Goal: Task Accomplishment & Management: Use online tool/utility

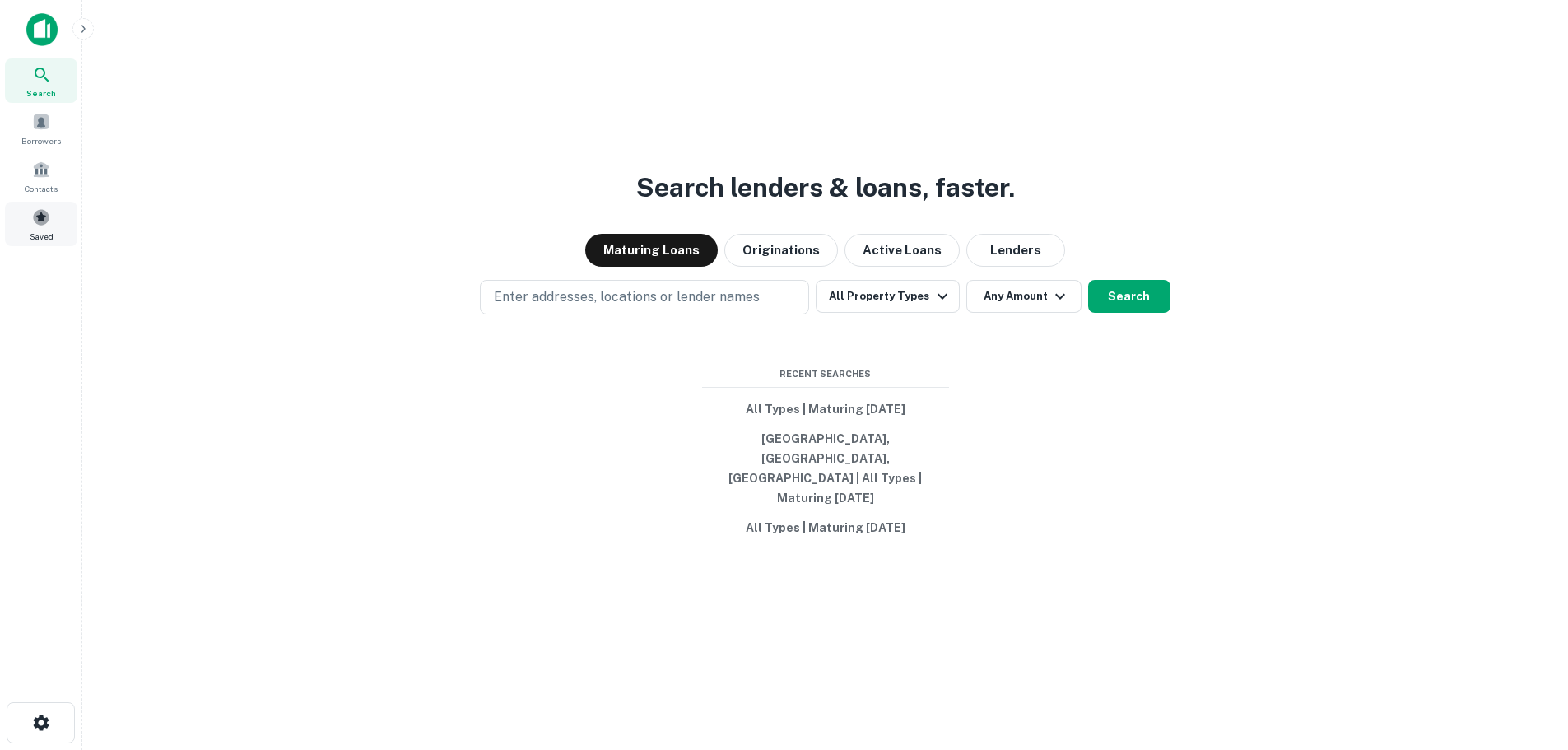
click at [29, 220] on div "Saved" at bounding box center [41, 223] width 72 height 45
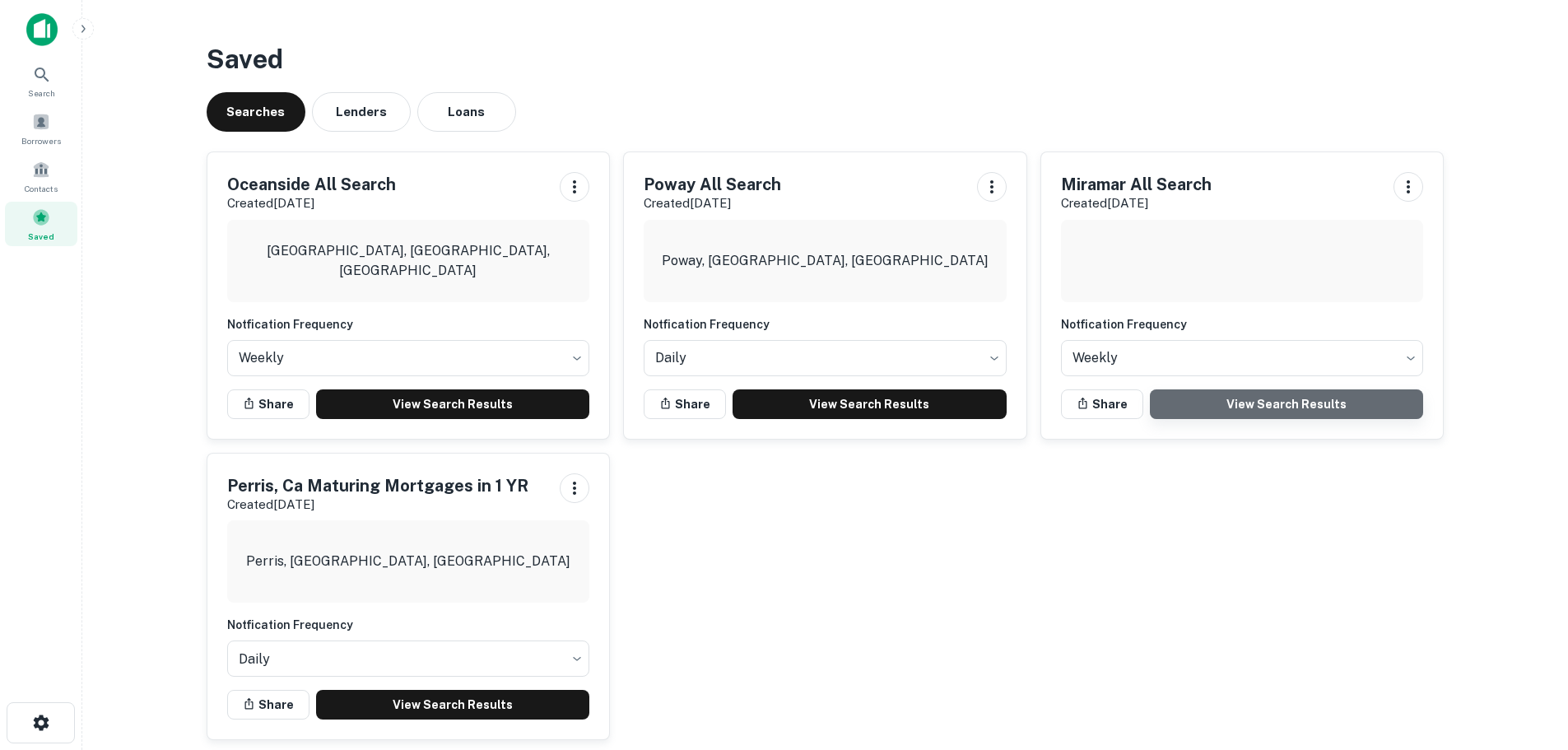
click at [1226, 410] on link "View Search Results" at bounding box center [1288, 404] width 274 height 30
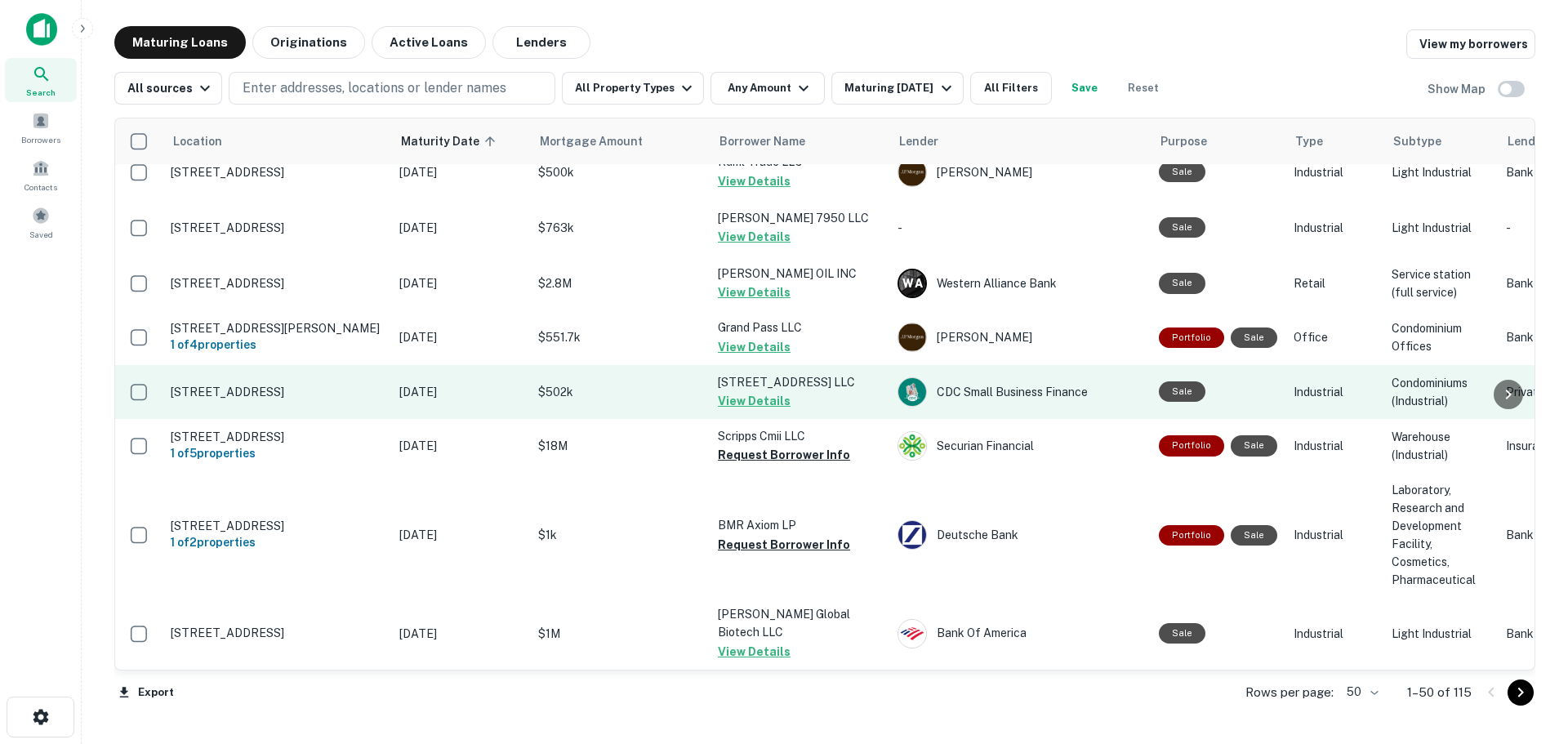
scroll to position [2523, 0]
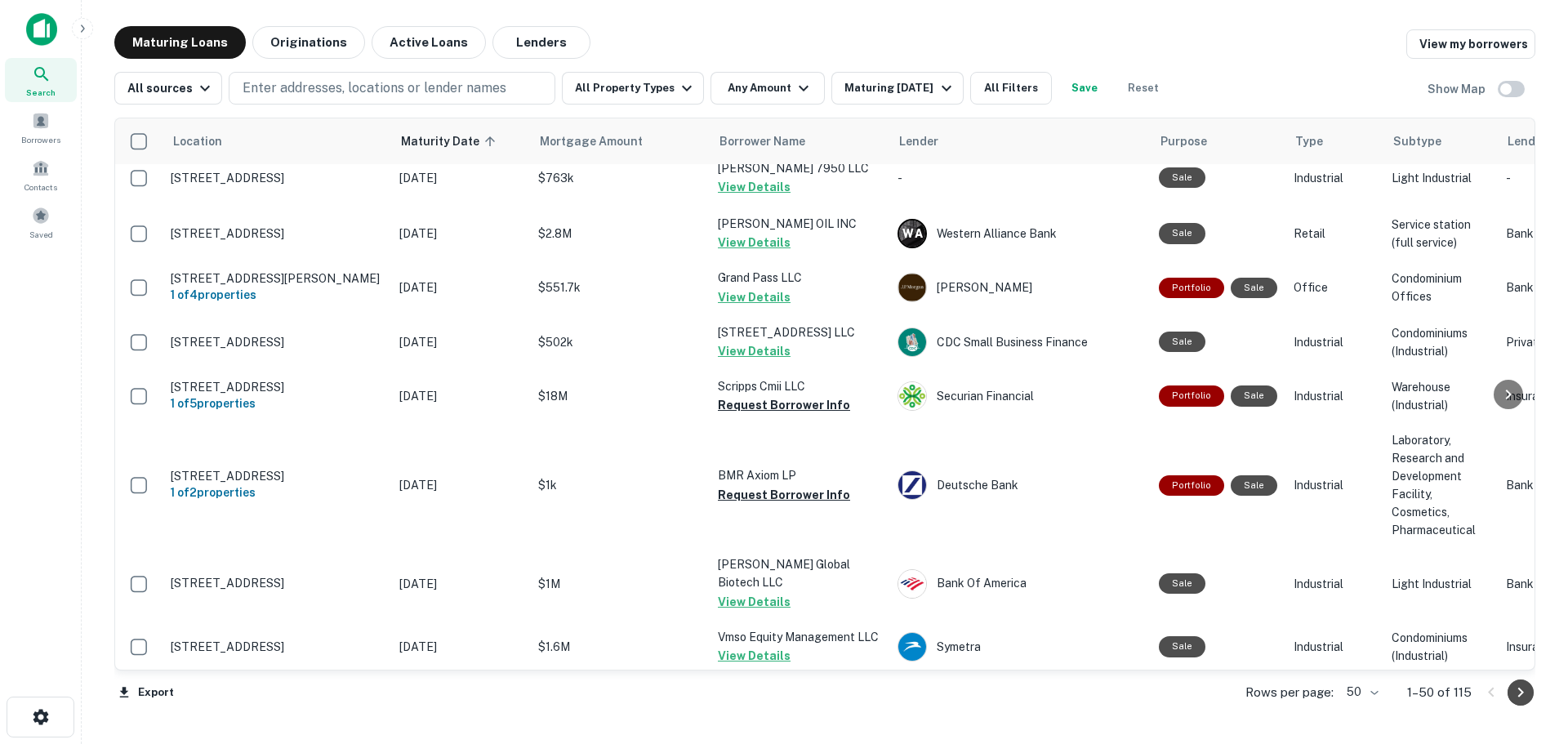
click at [1522, 699] on icon "Go to next page" at bounding box center [1521, 693] width 19 height 19
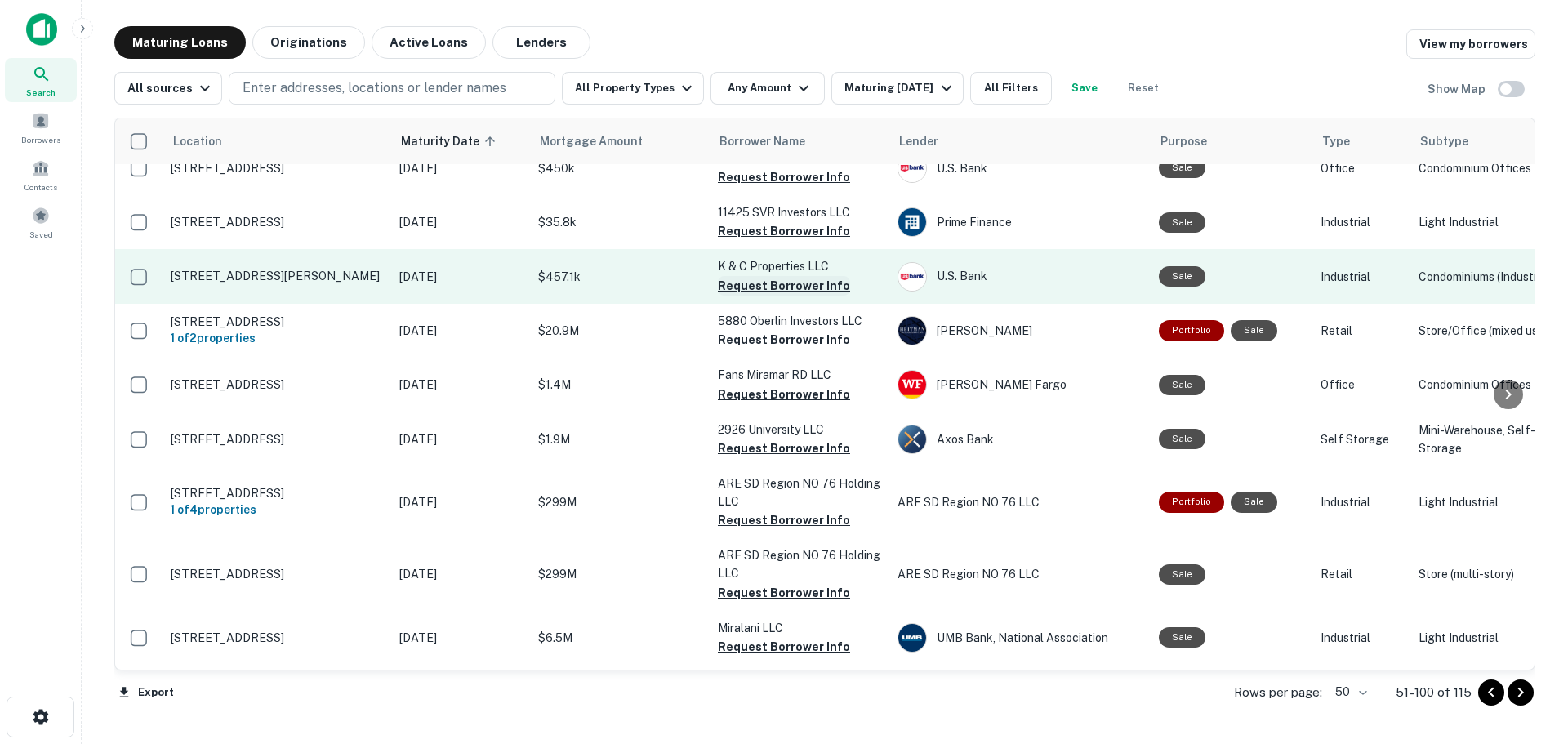
scroll to position [980, 0]
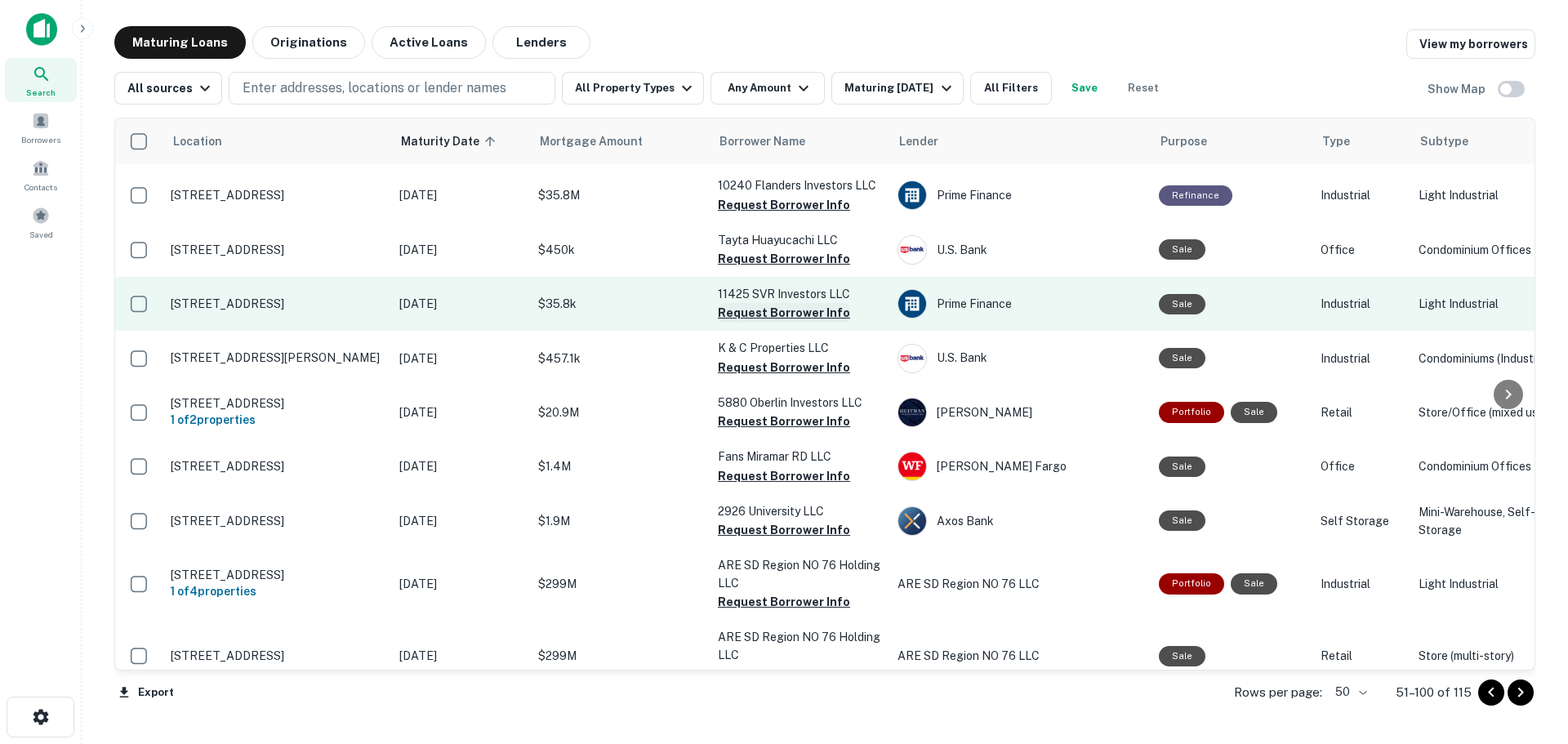
click at [805, 304] on button "Request Borrower Info" at bounding box center [784, 313] width 133 height 19
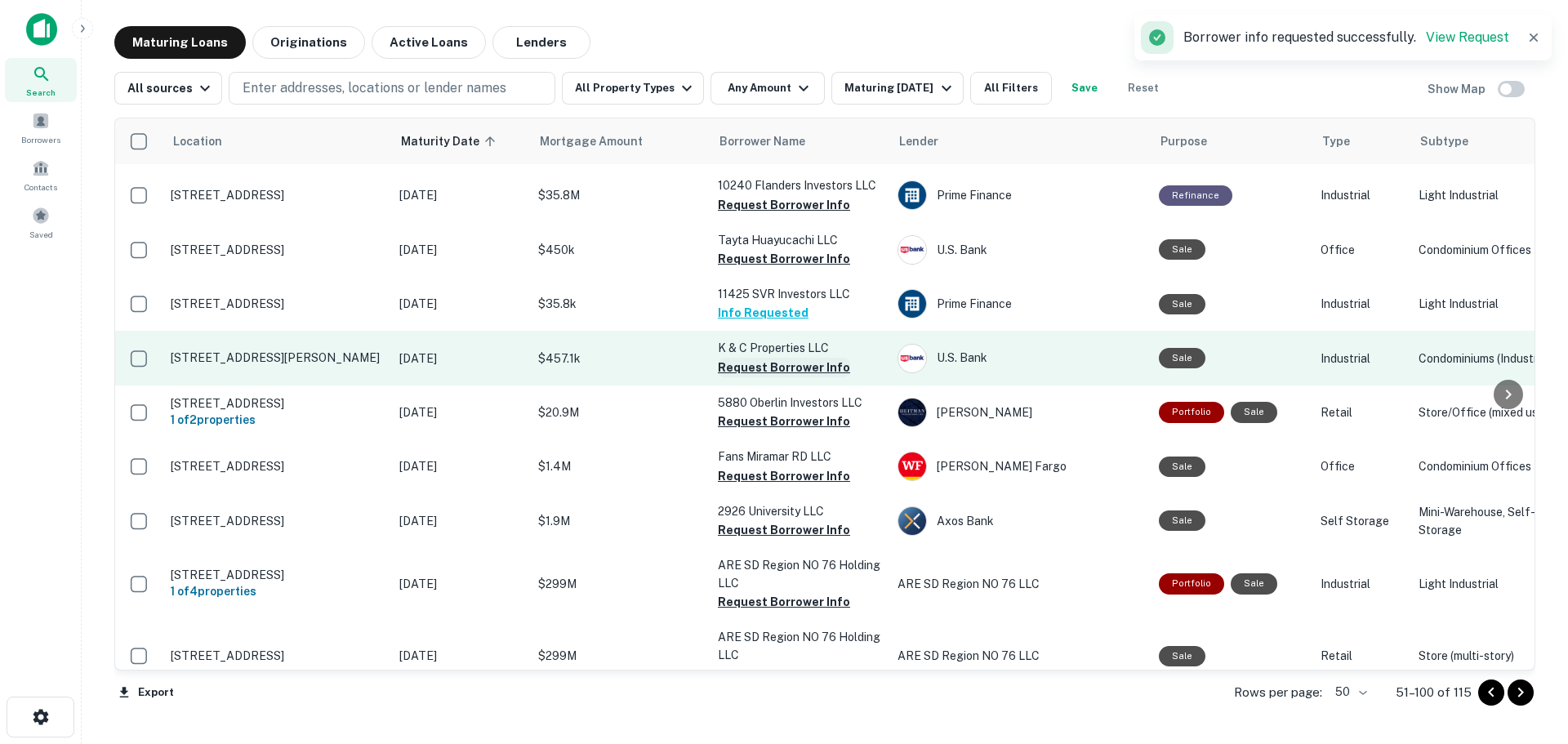
click at [788, 358] on button "Request Borrower Info" at bounding box center [784, 367] width 133 height 19
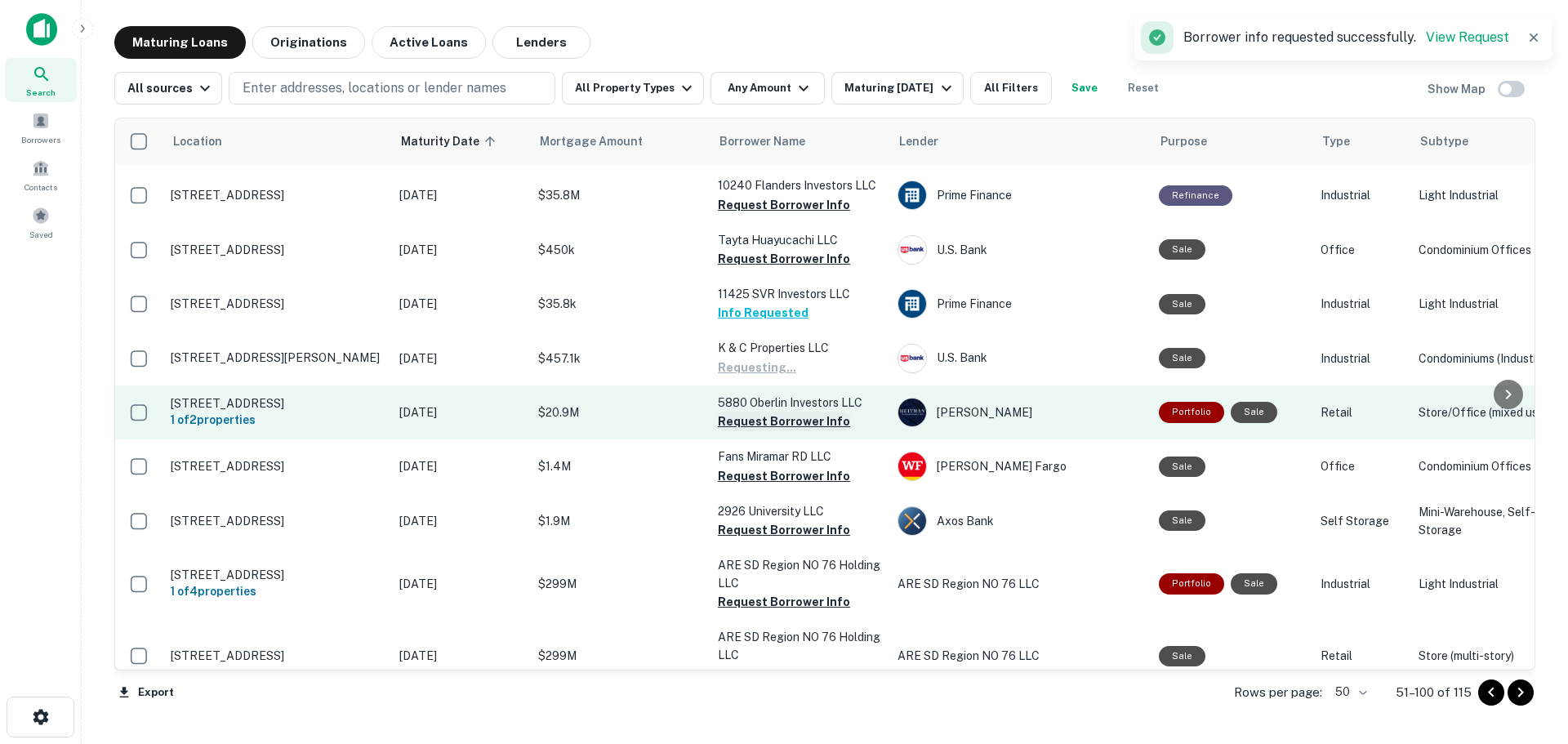
click at [783, 412] on button "Request Borrower Info" at bounding box center [784, 421] width 133 height 19
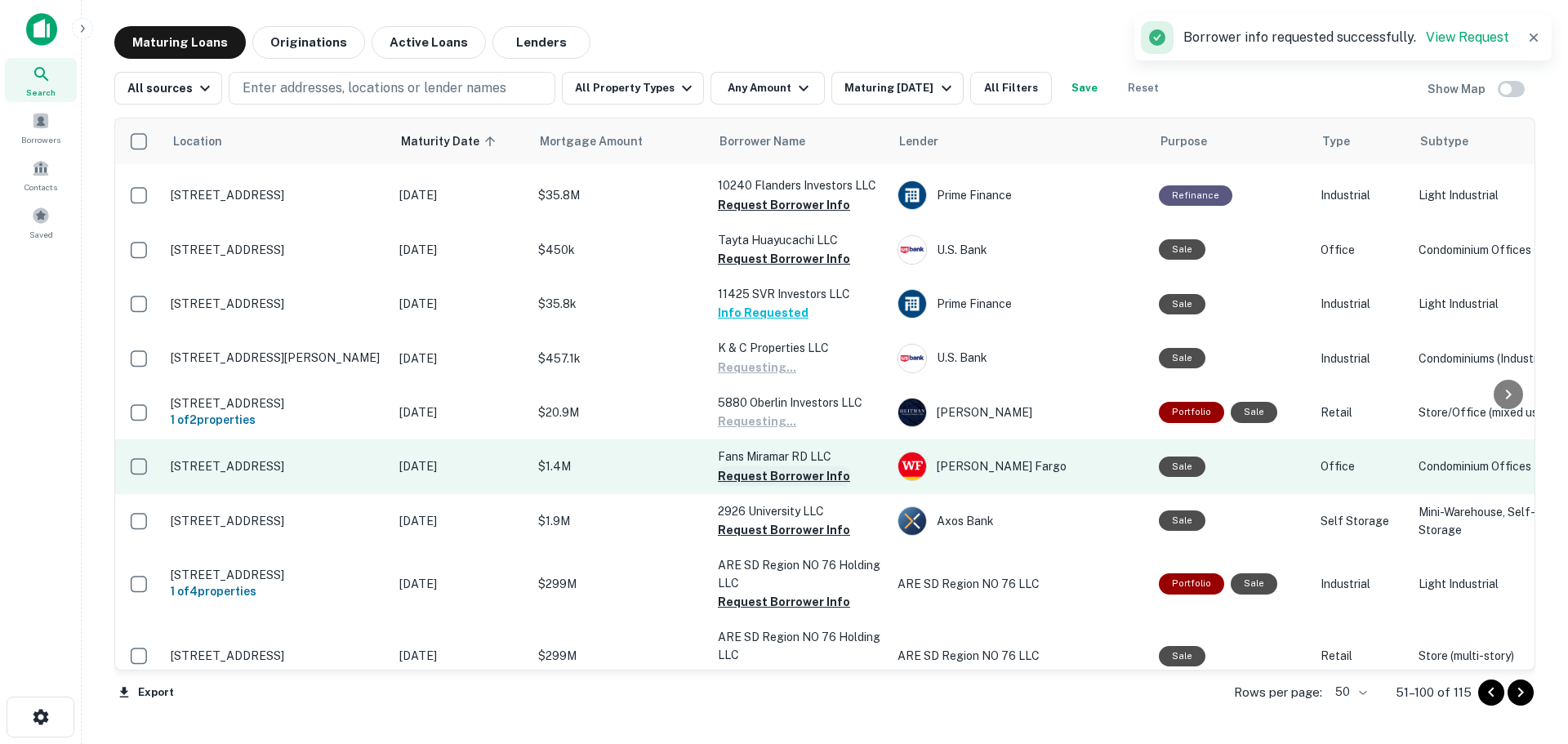
click at [781, 467] on button "Request Borrower Info" at bounding box center [784, 476] width 133 height 19
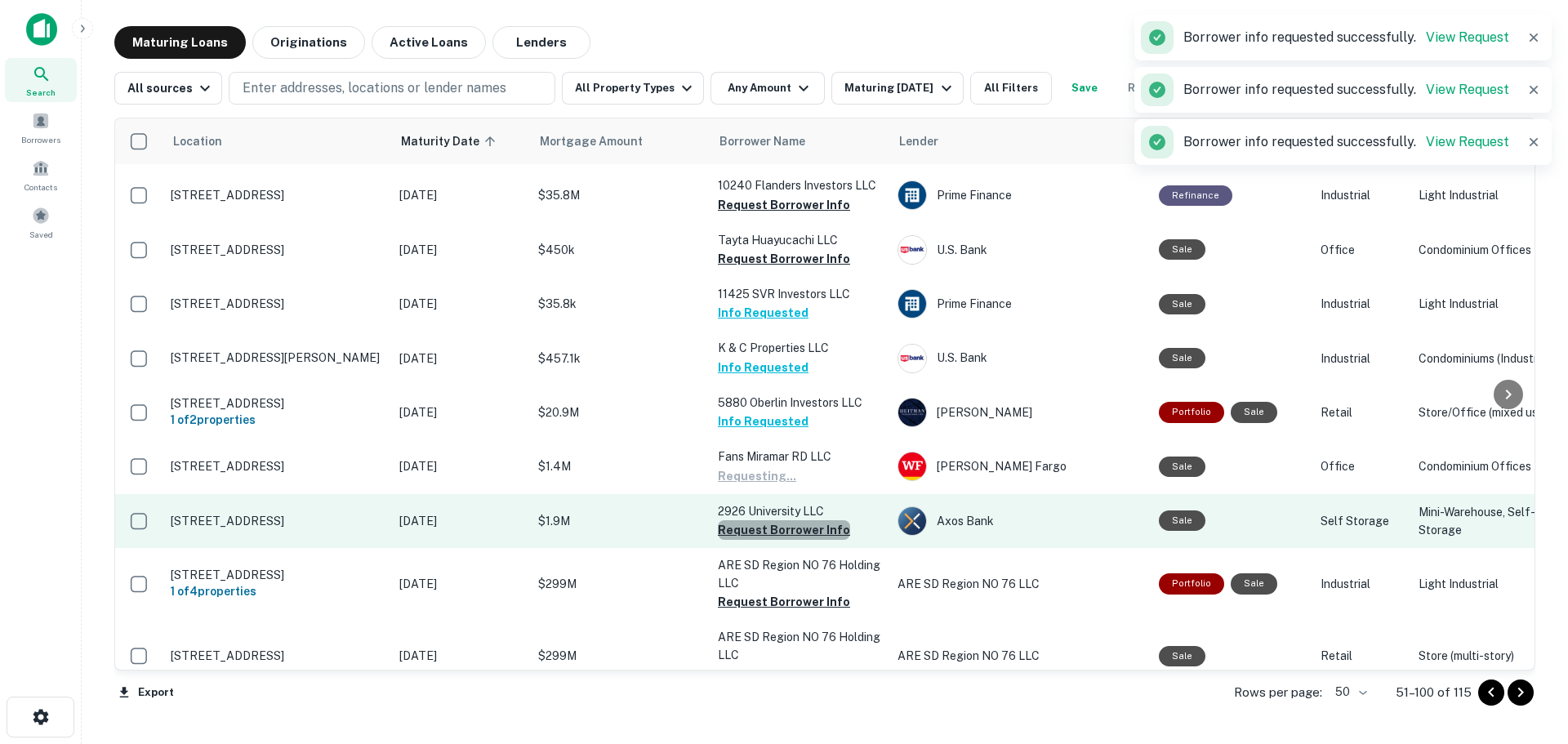
click at [786, 521] on button "Request Borrower Info" at bounding box center [784, 530] width 133 height 19
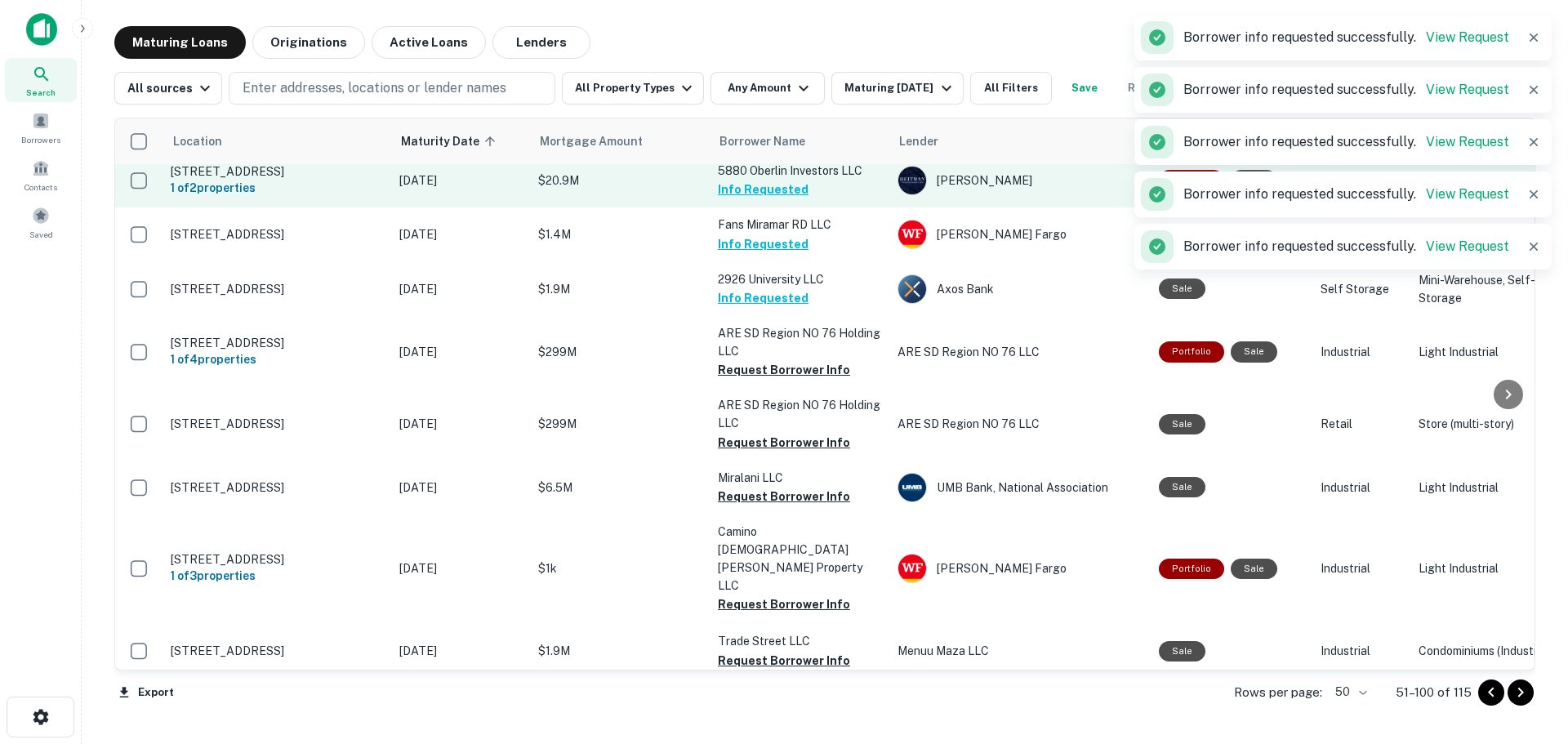
scroll to position [1225, 0]
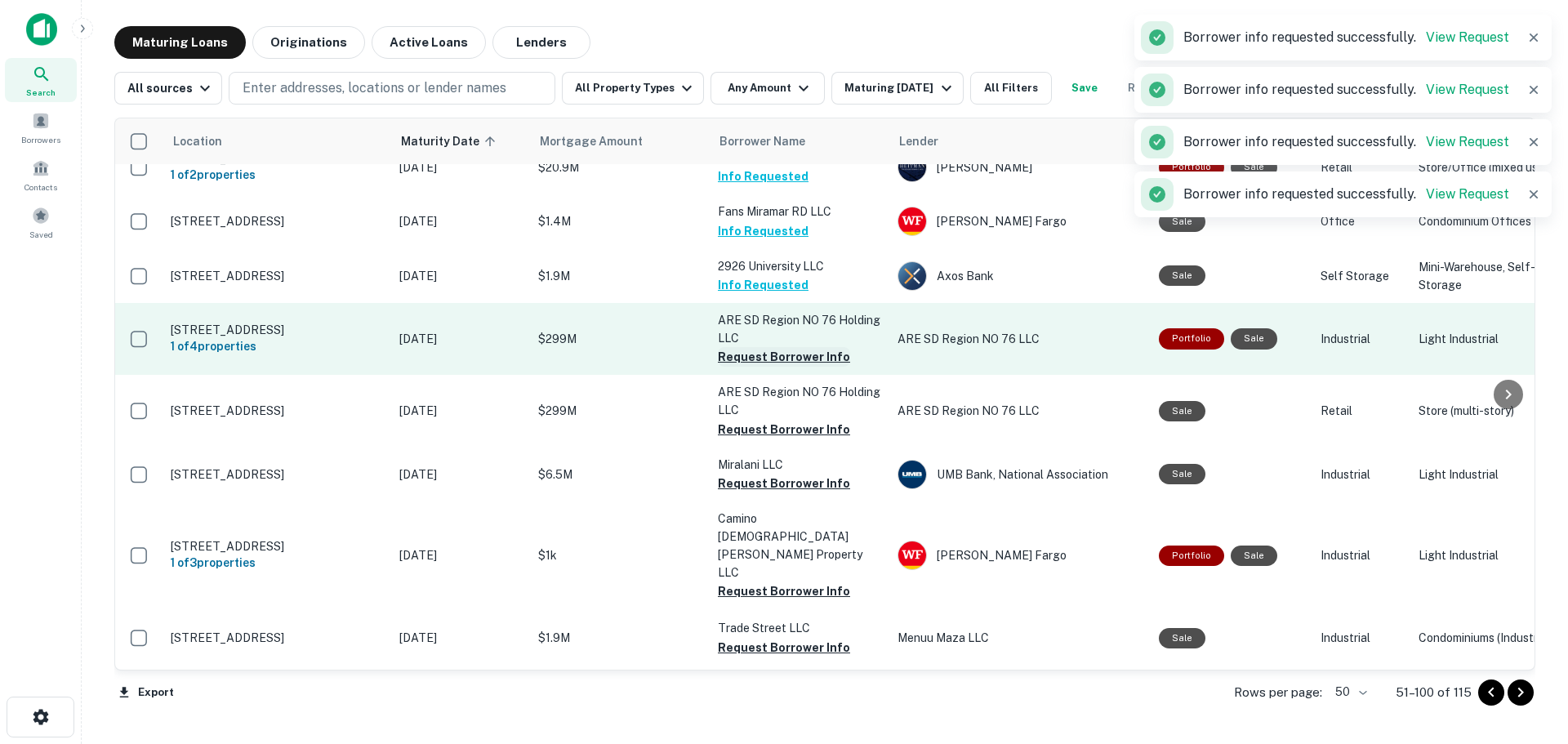
click at [781, 347] on button "Request Borrower Info" at bounding box center [784, 357] width 133 height 19
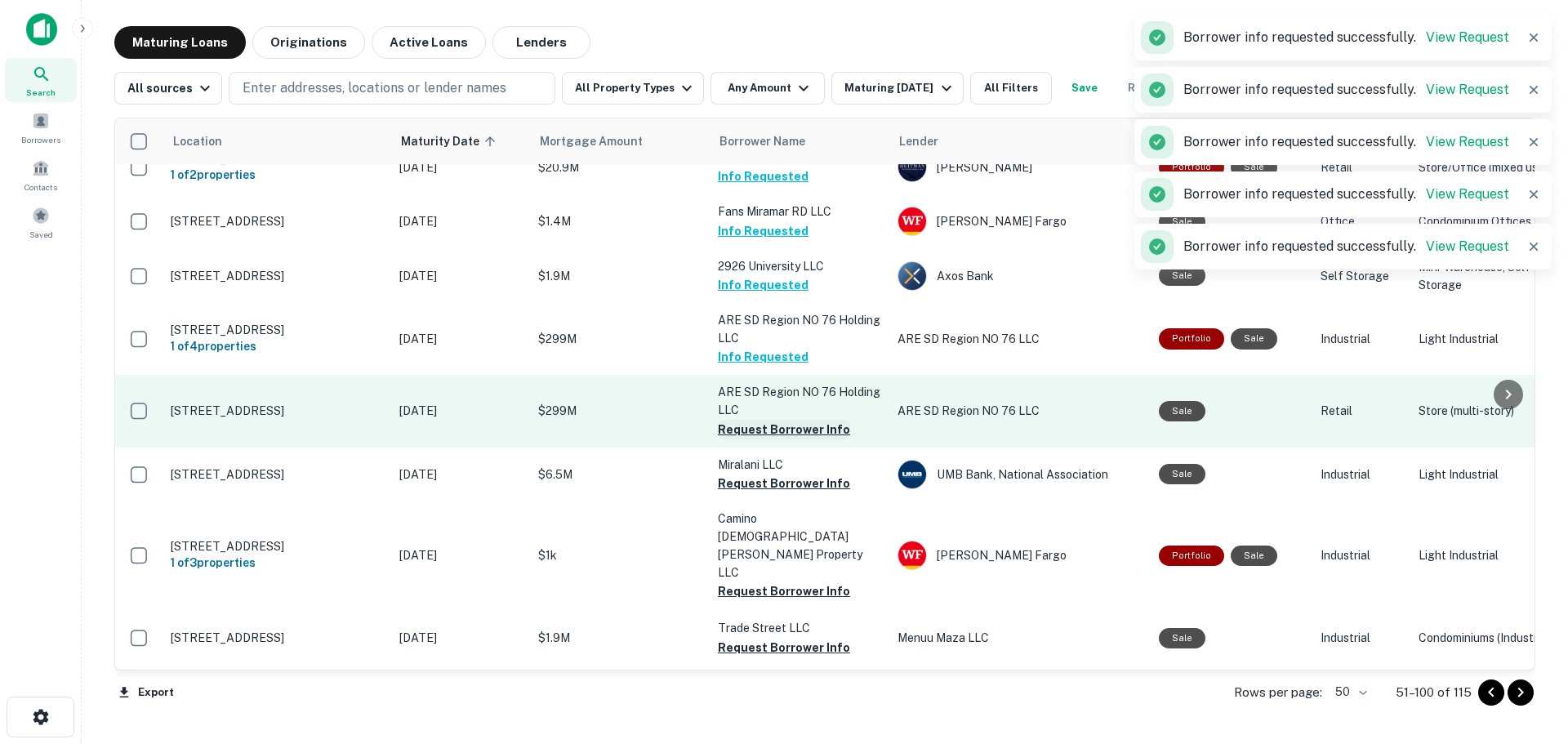
click at [774, 420] on button "Request Borrower Info" at bounding box center [784, 429] width 133 height 19
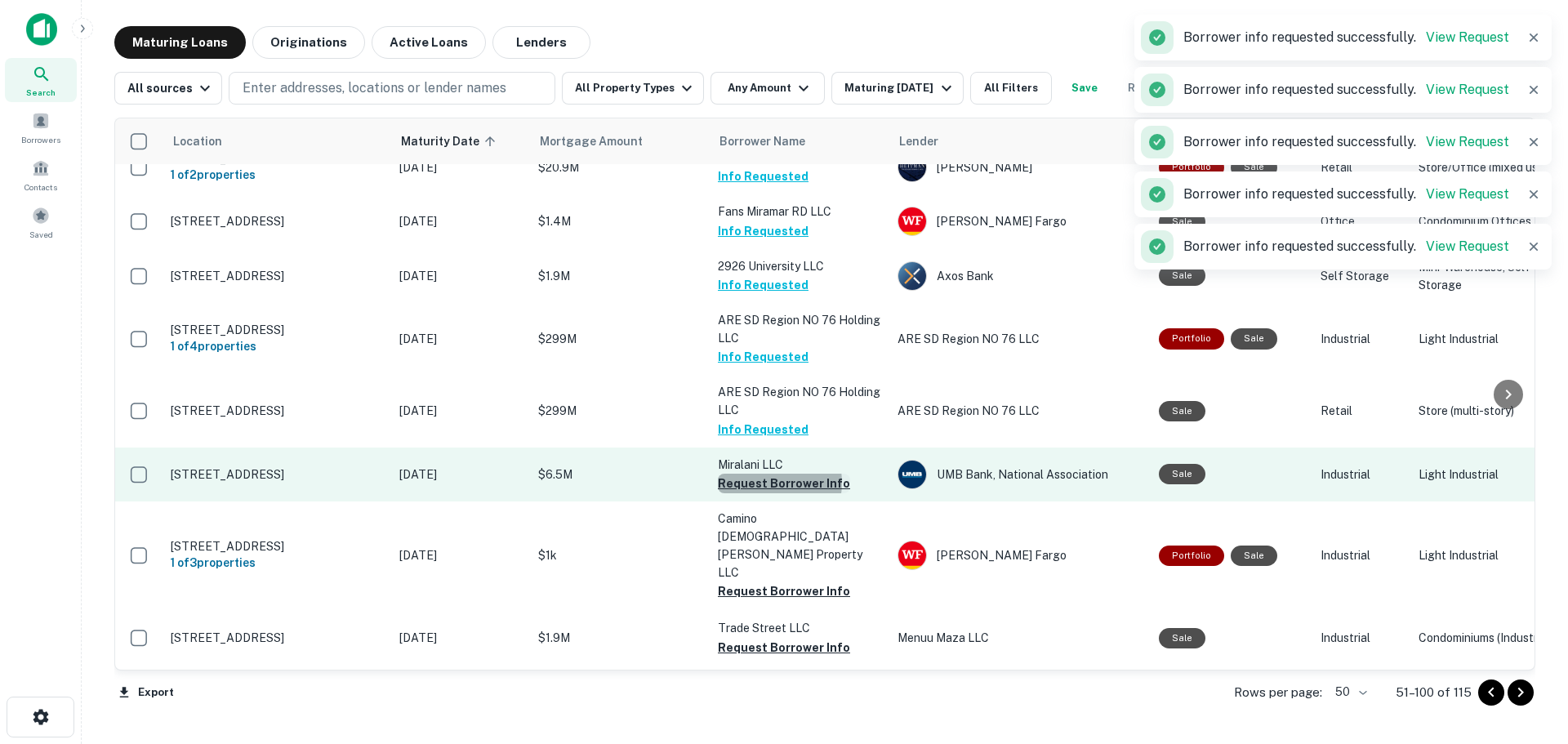
click at [767, 474] on button "Request Borrower Info" at bounding box center [784, 483] width 133 height 19
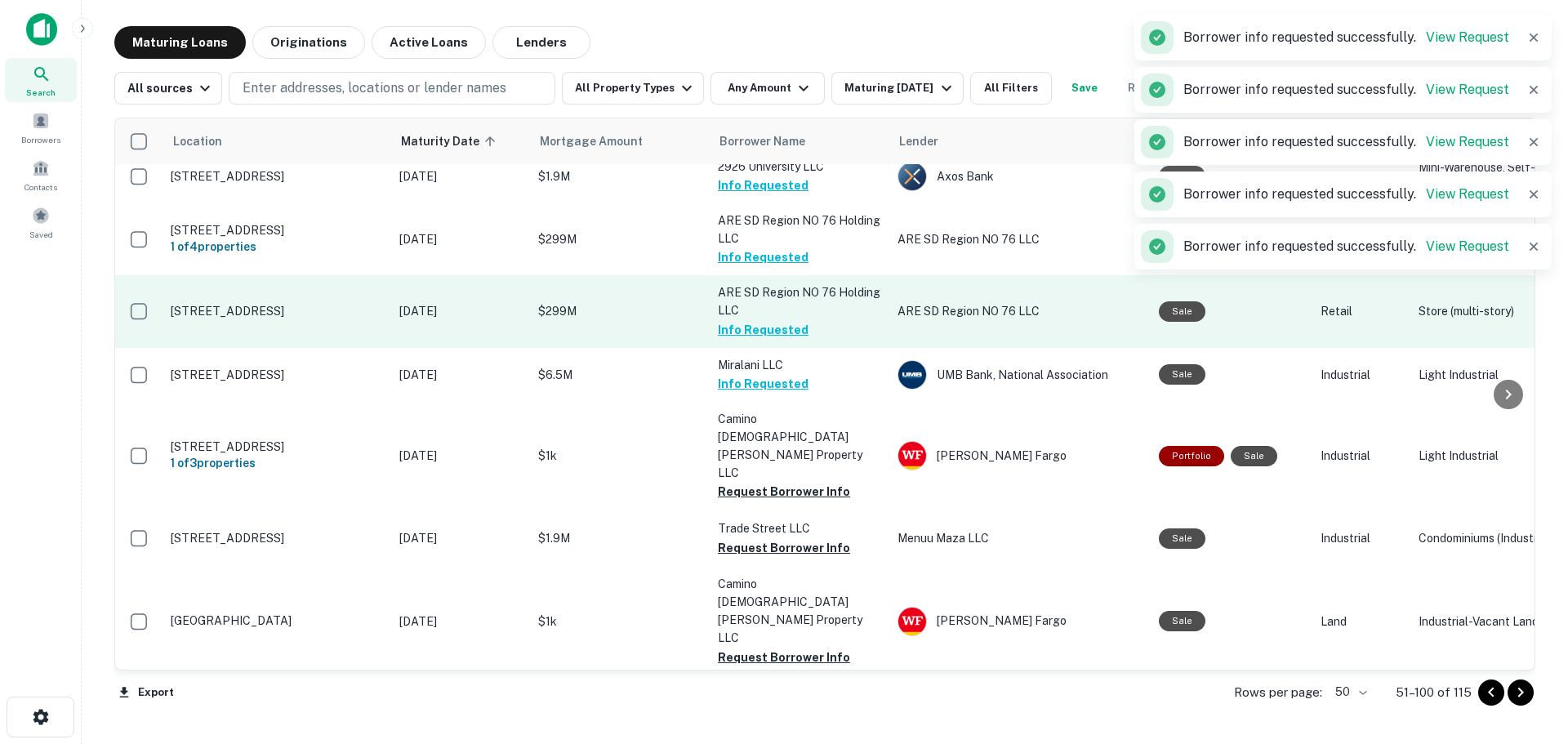
scroll to position [1389, 0]
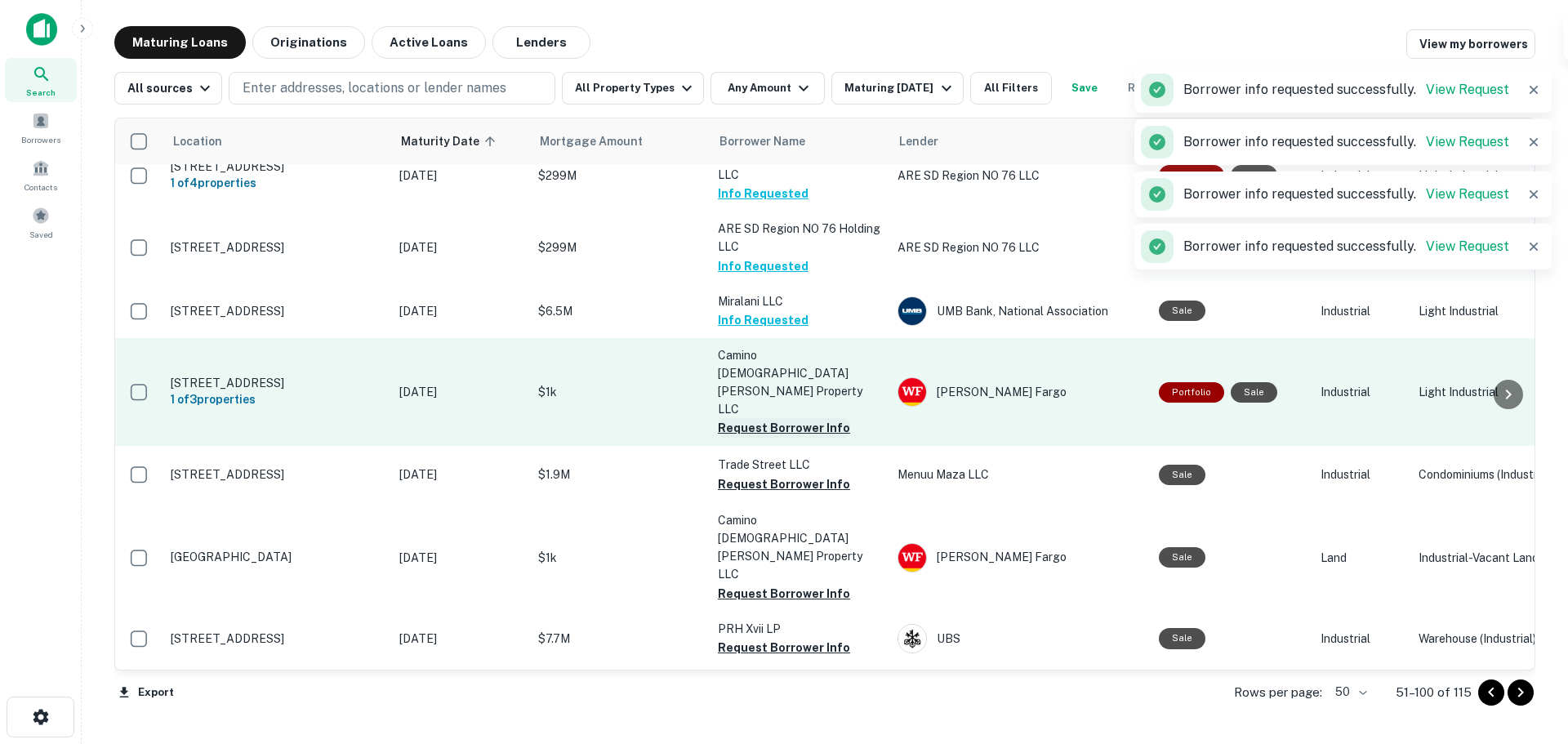
click at [780, 419] on button "Request Borrower Info" at bounding box center [784, 428] width 133 height 19
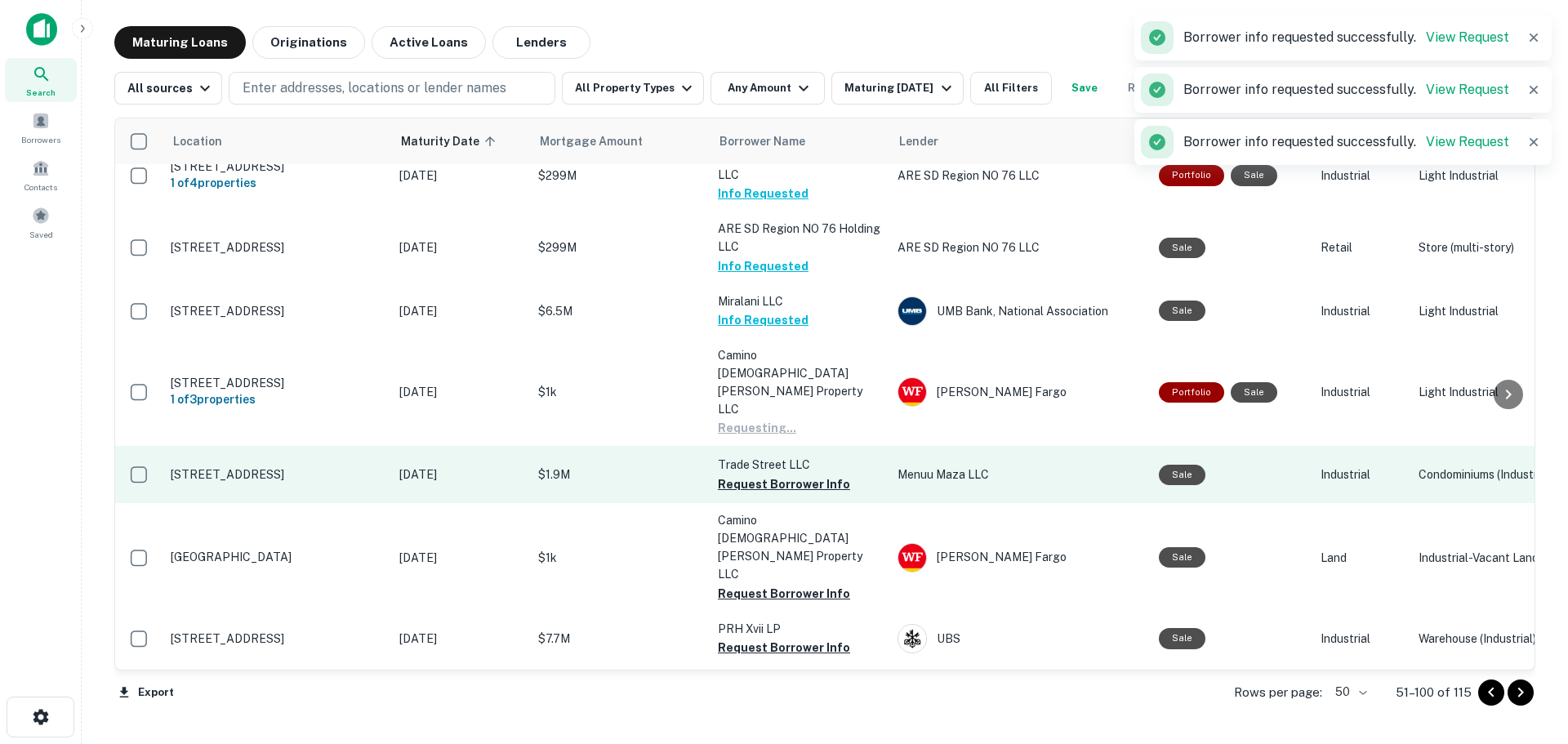
click at [785, 446] on td "Trade Street LLC Request Borrower Info" at bounding box center [800, 474] width 180 height 58
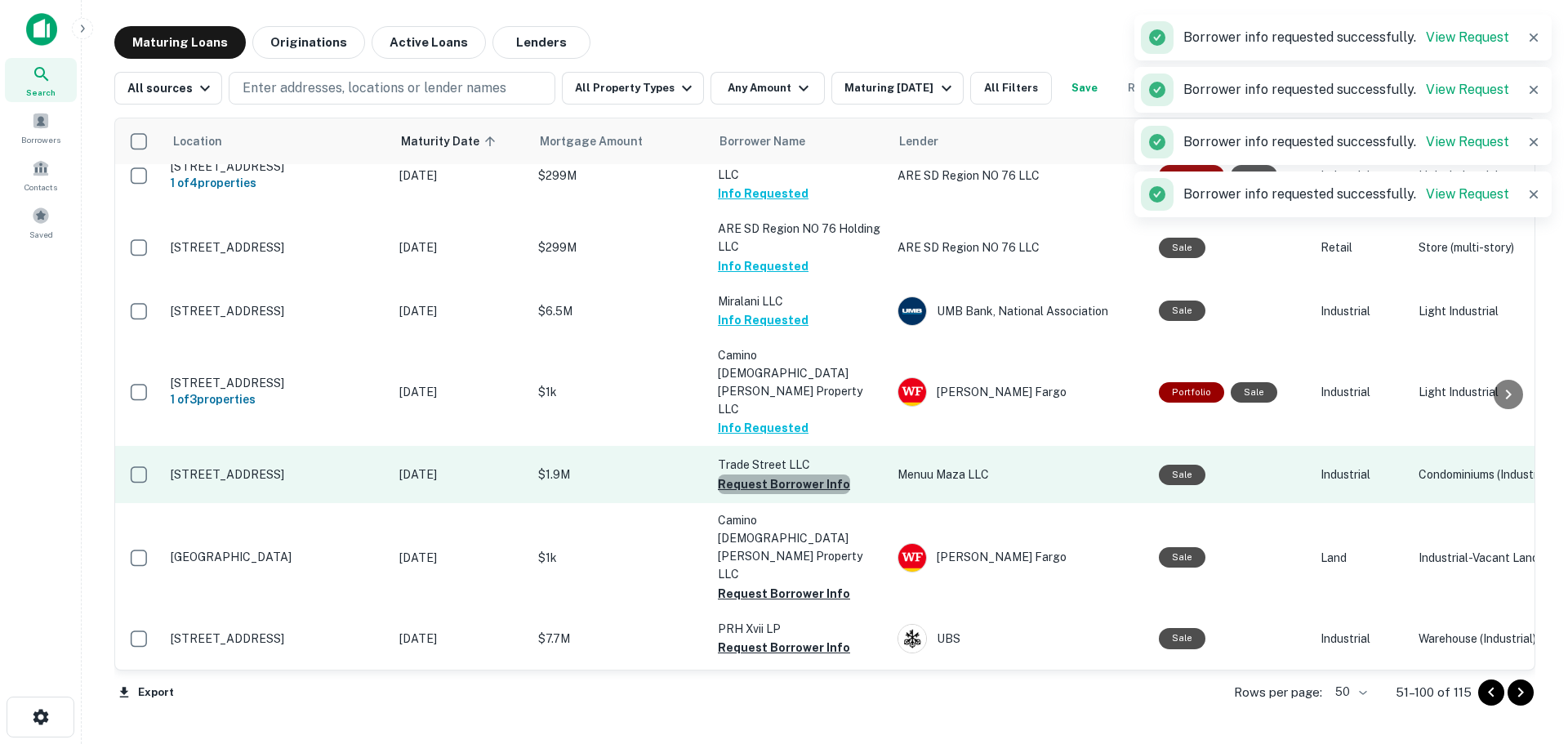
click at [785, 474] on button "Request Borrower Info" at bounding box center [784, 484] width 133 height 19
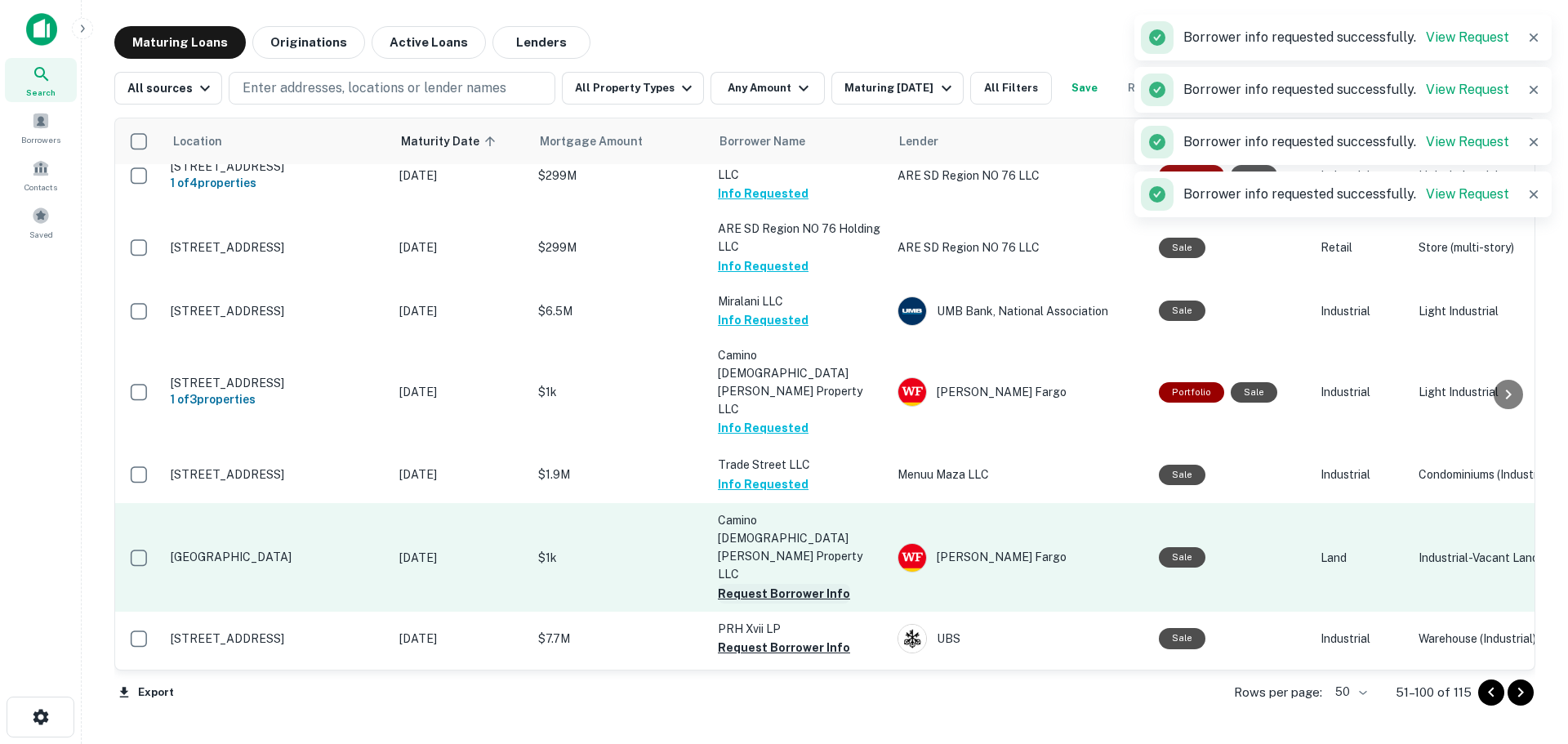
click at [778, 584] on button "Request Borrower Info" at bounding box center [784, 594] width 133 height 19
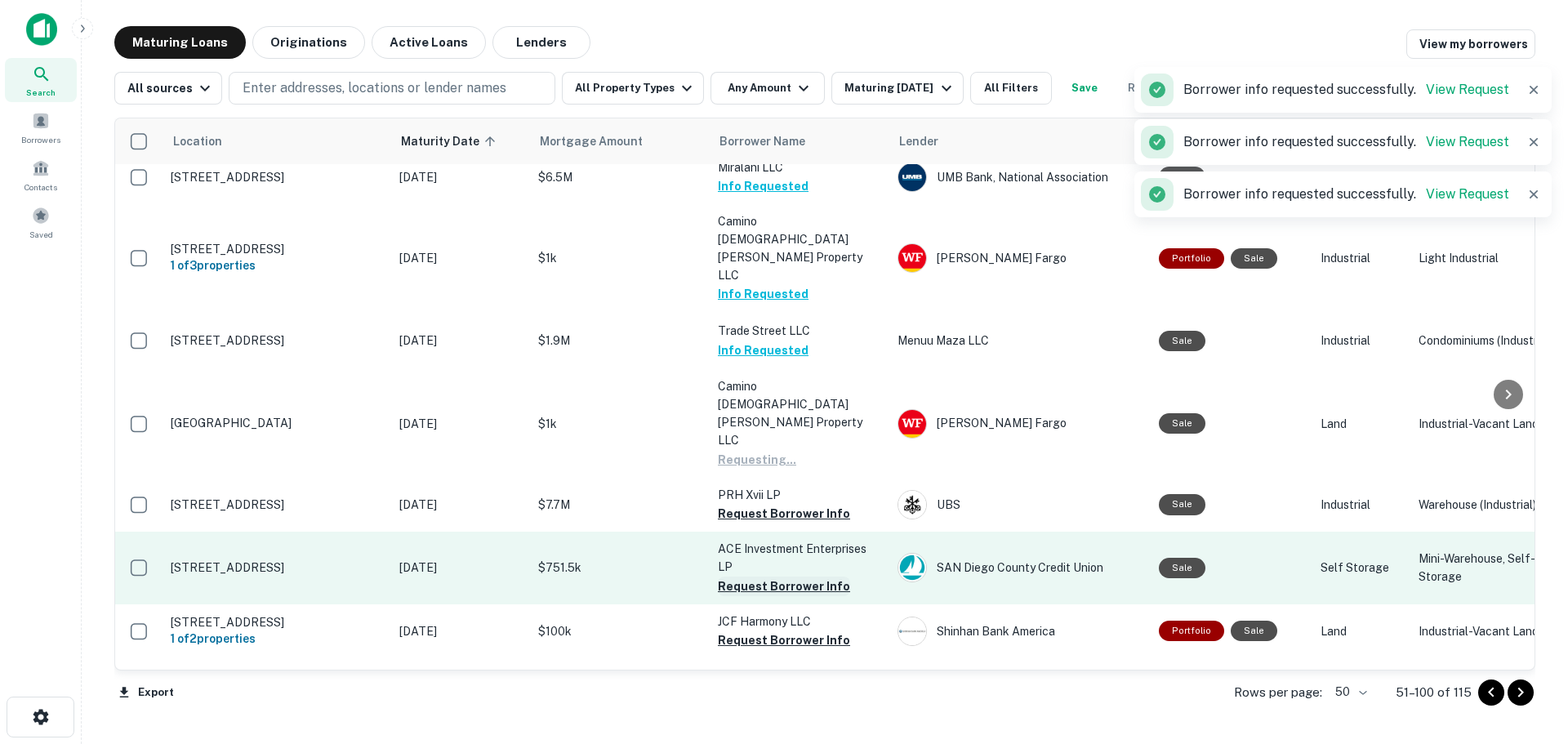
scroll to position [1553, 0]
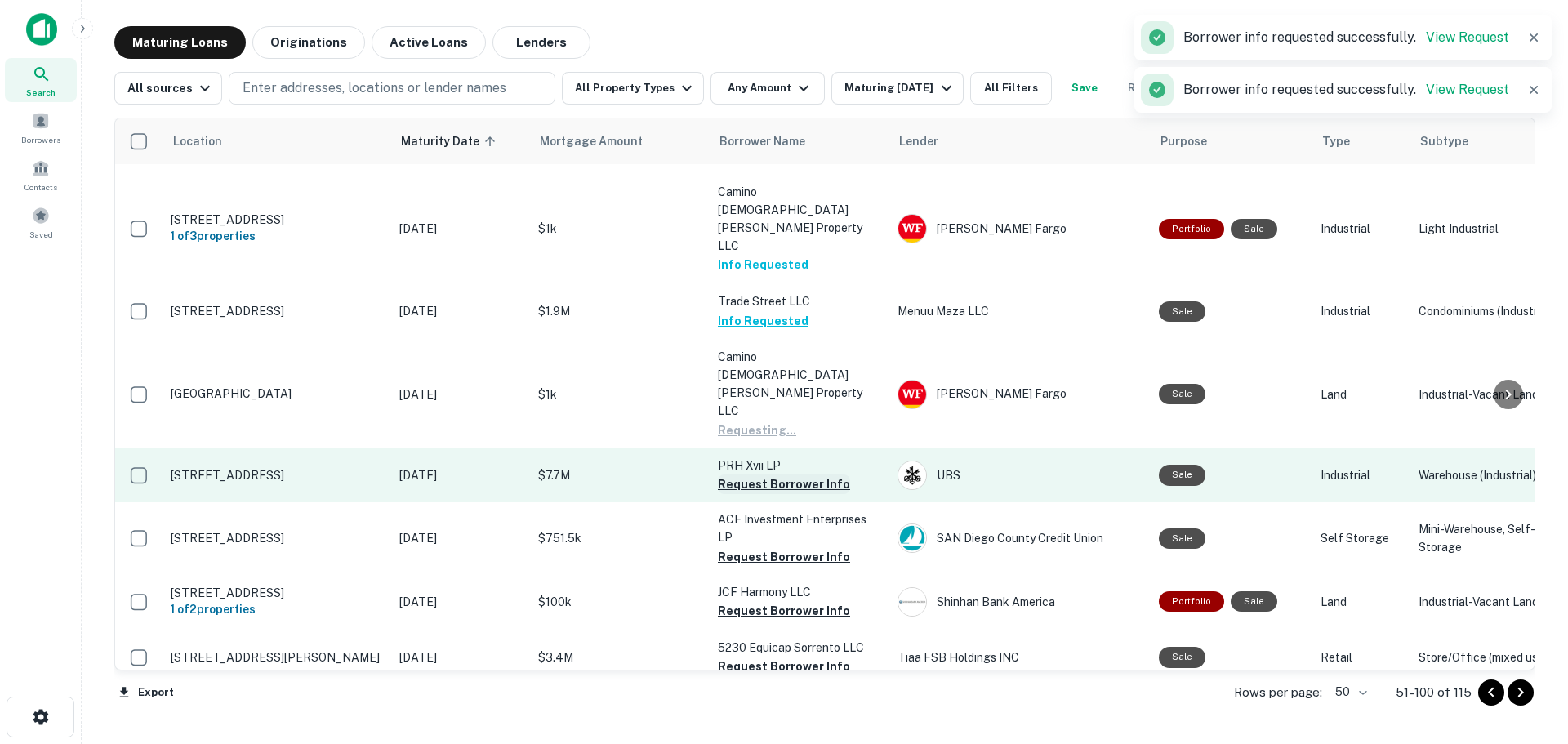
click at [771, 474] on button "Request Borrower Info" at bounding box center [784, 484] width 133 height 19
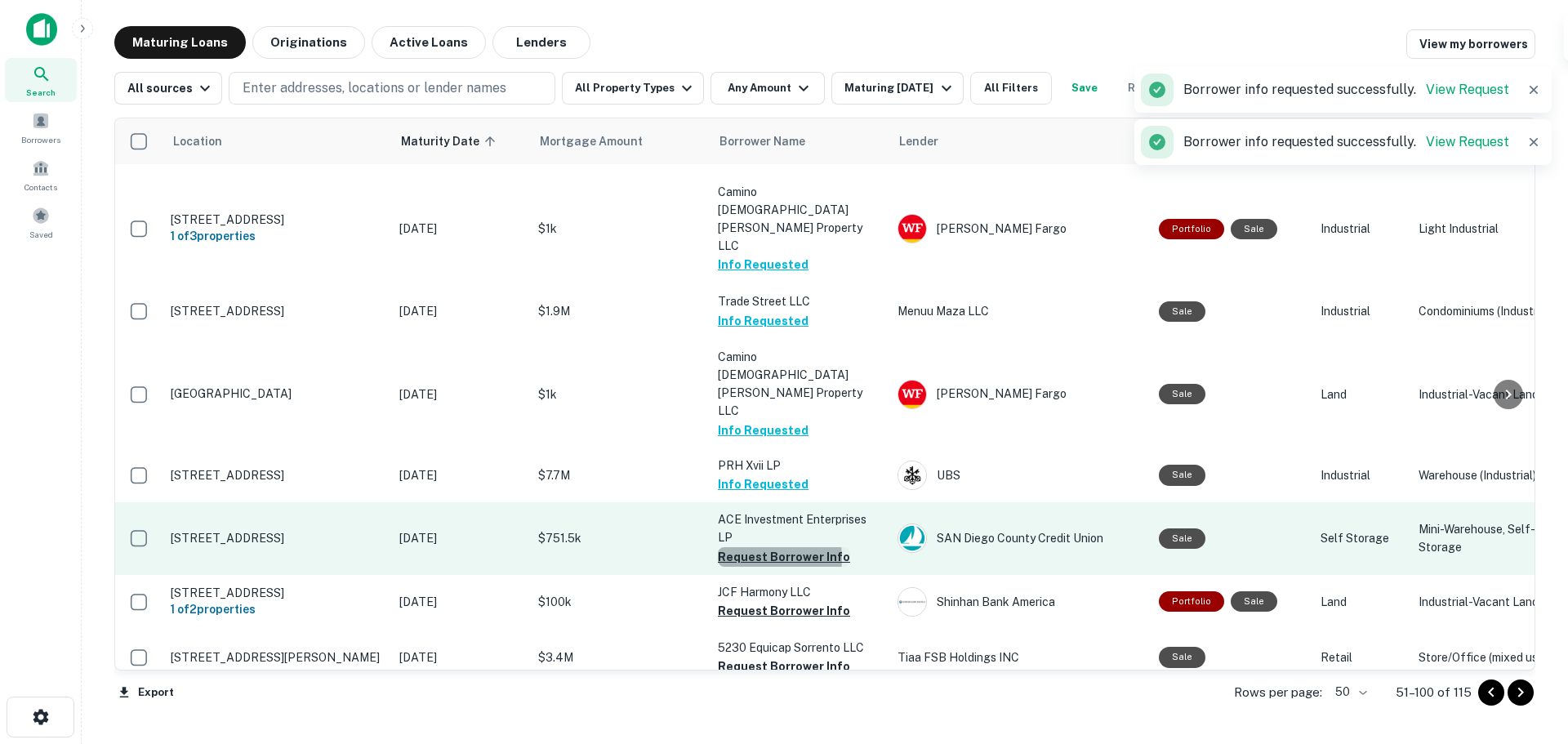
click at [763, 548] on button "Request Borrower Info" at bounding box center [784, 557] width 133 height 19
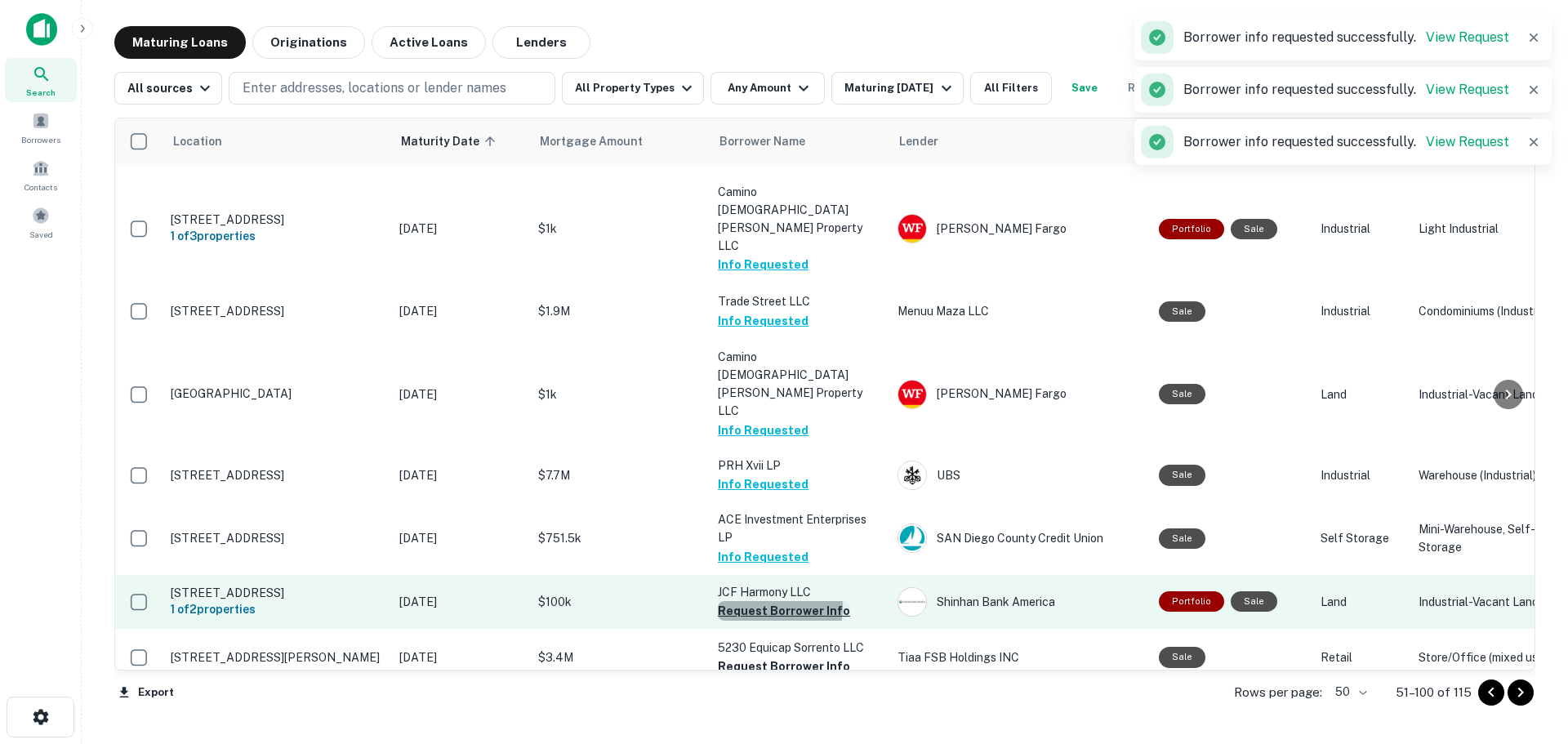
click at [768, 601] on button "Request Borrower Info" at bounding box center [784, 611] width 133 height 19
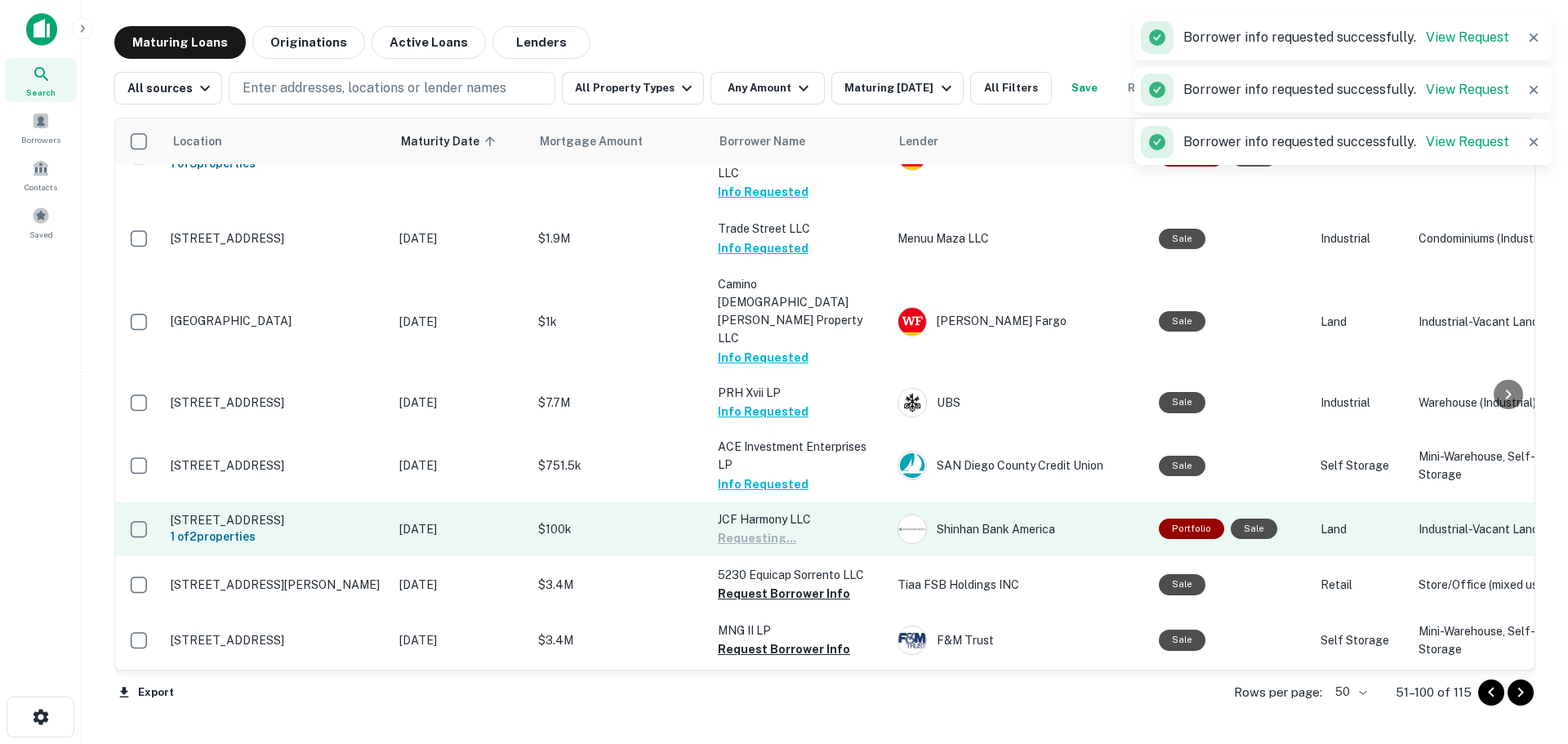
scroll to position [1798, 0]
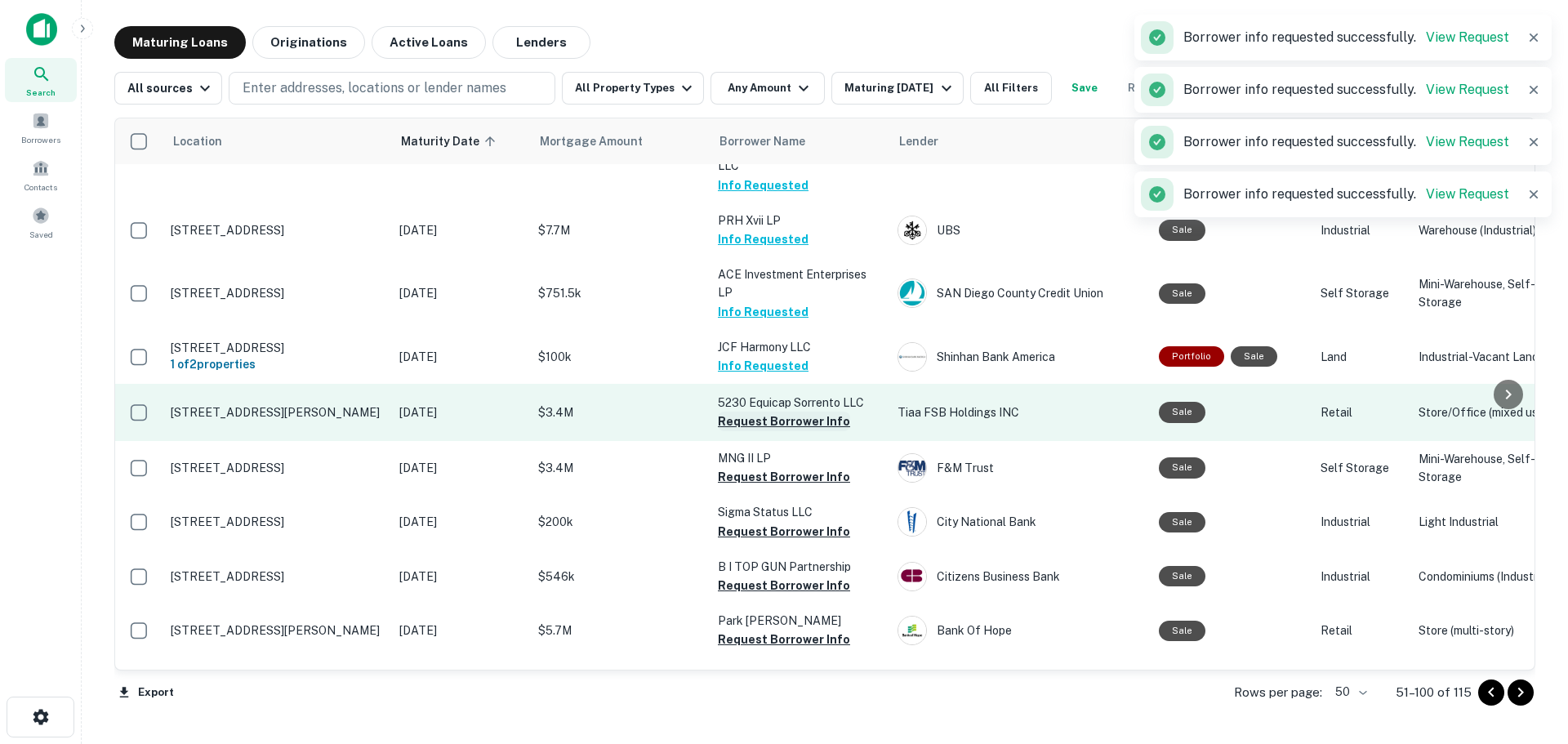
click at [779, 412] on button "Request Borrower Info" at bounding box center [784, 421] width 133 height 19
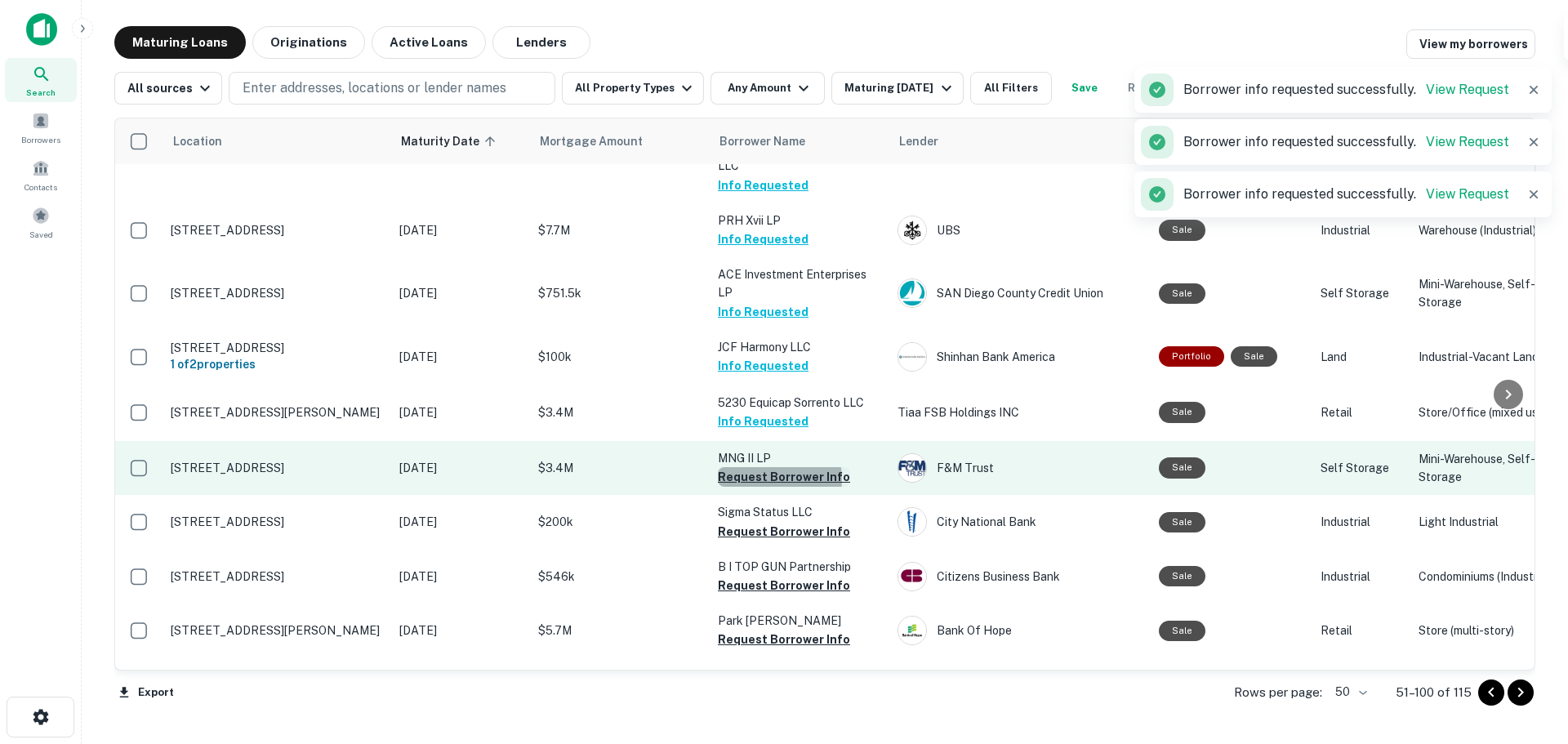
click at [776, 468] on button "Request Borrower Info" at bounding box center [784, 477] width 133 height 19
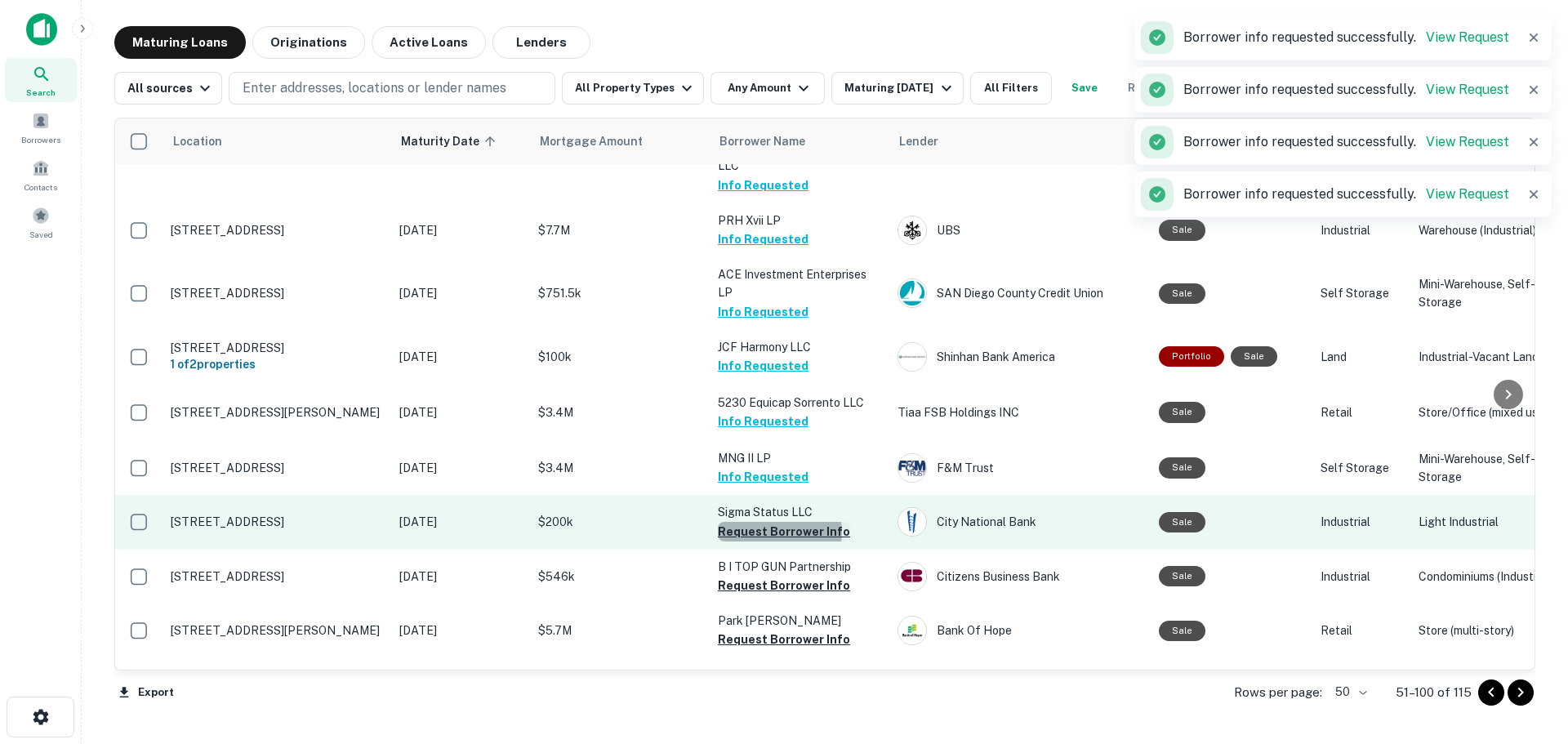
click at [774, 522] on button "Request Borrower Info" at bounding box center [784, 532] width 133 height 19
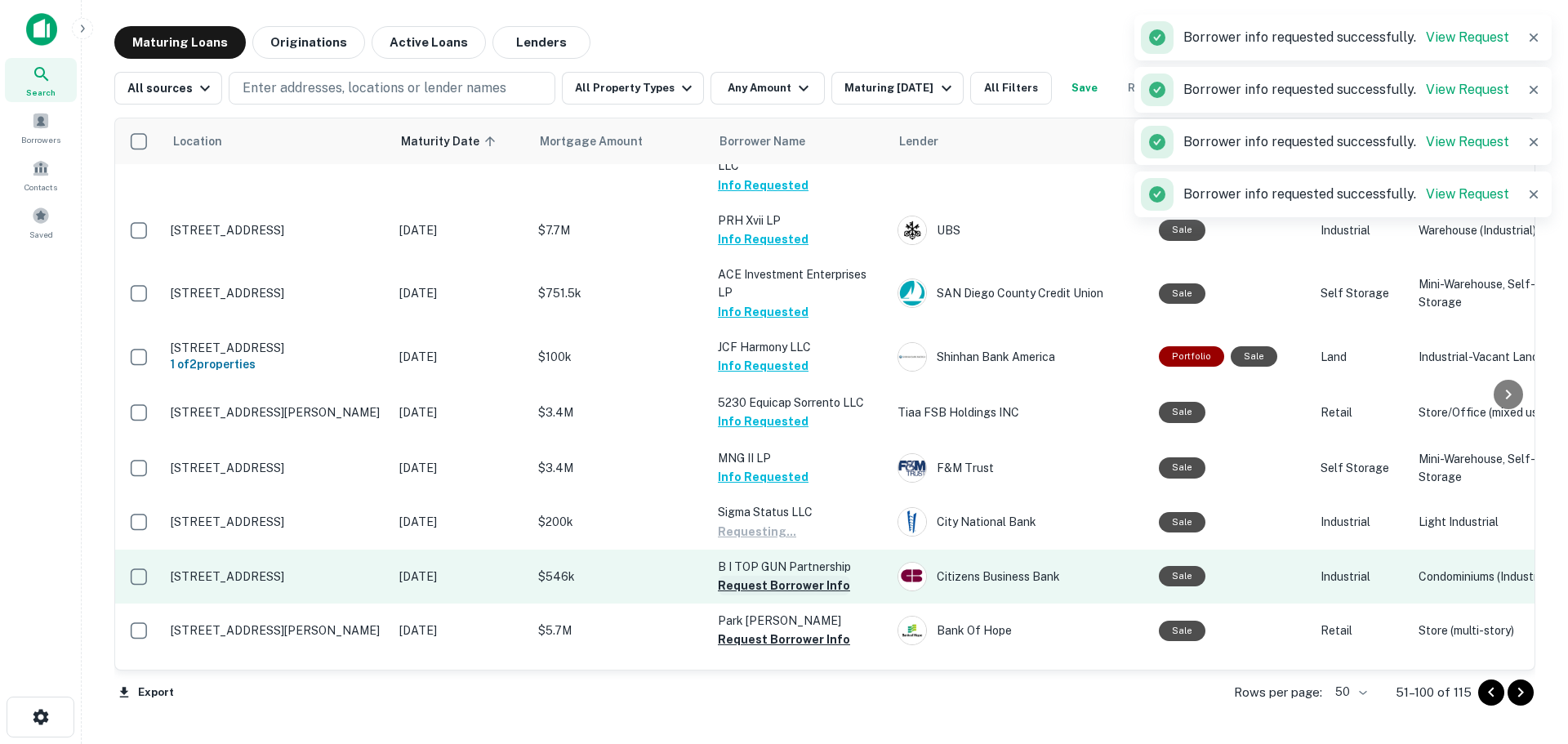
click at [773, 576] on button "Request Borrower Info" at bounding box center [784, 585] width 133 height 19
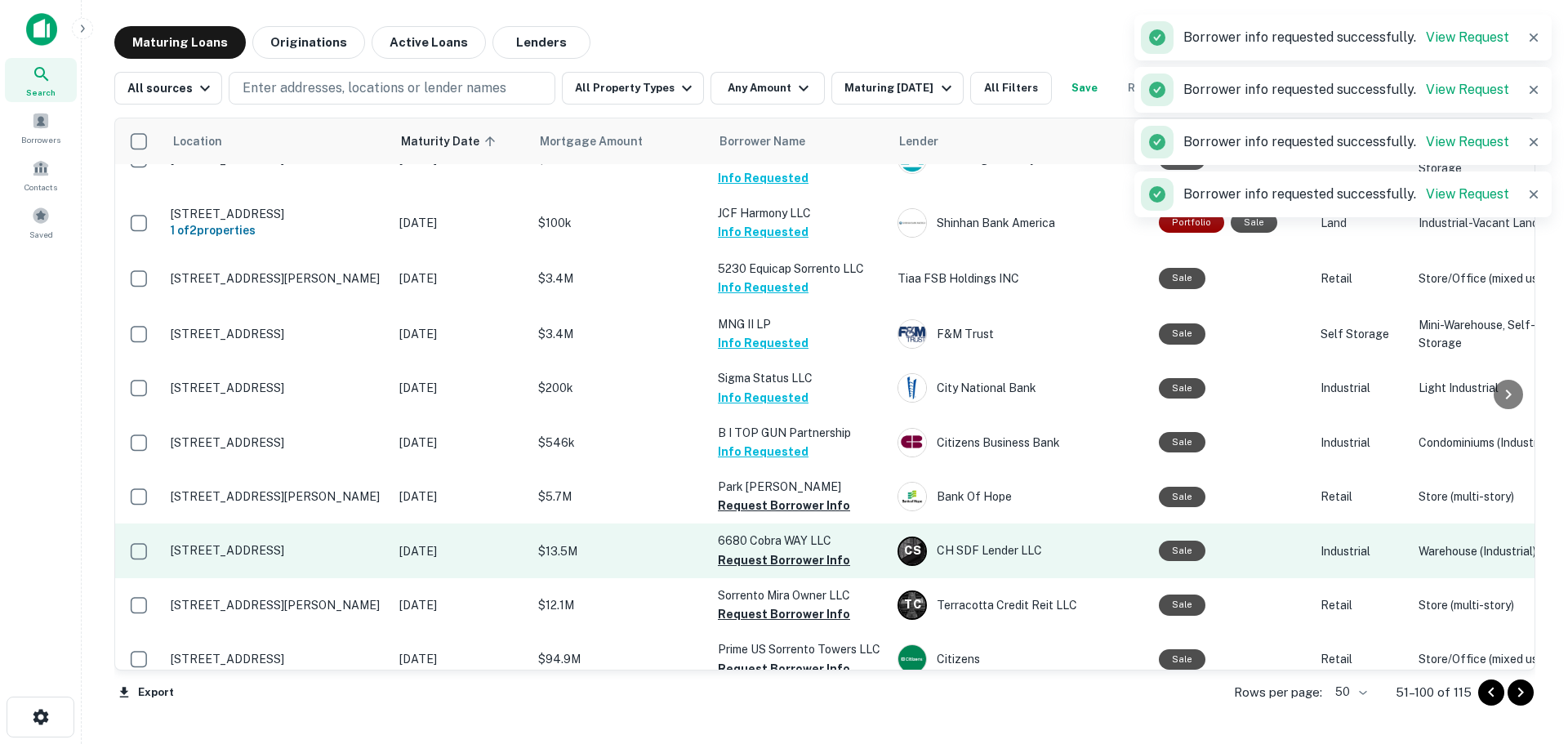
scroll to position [1961, 0]
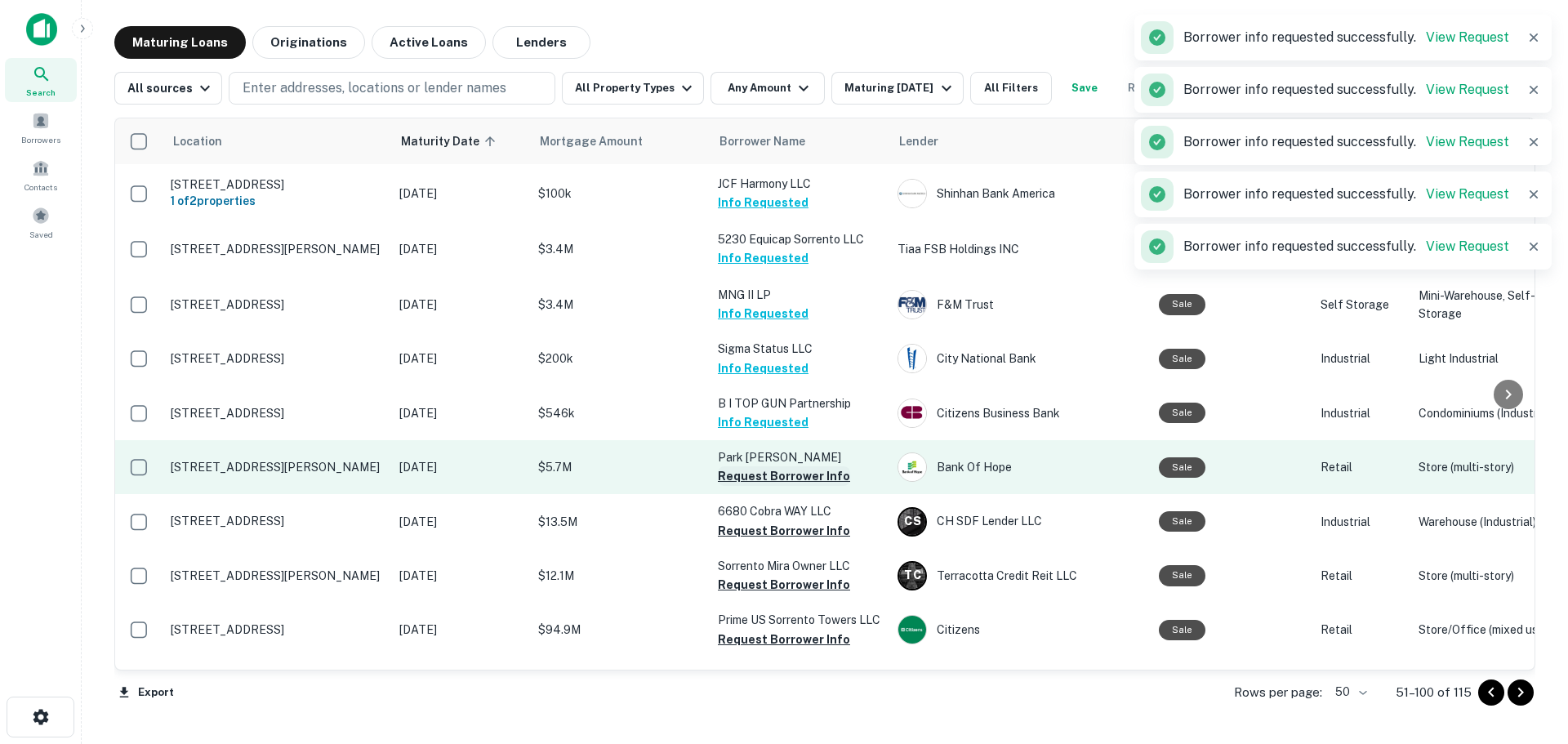
click at [795, 467] on button "Request Borrower Info" at bounding box center [784, 476] width 133 height 19
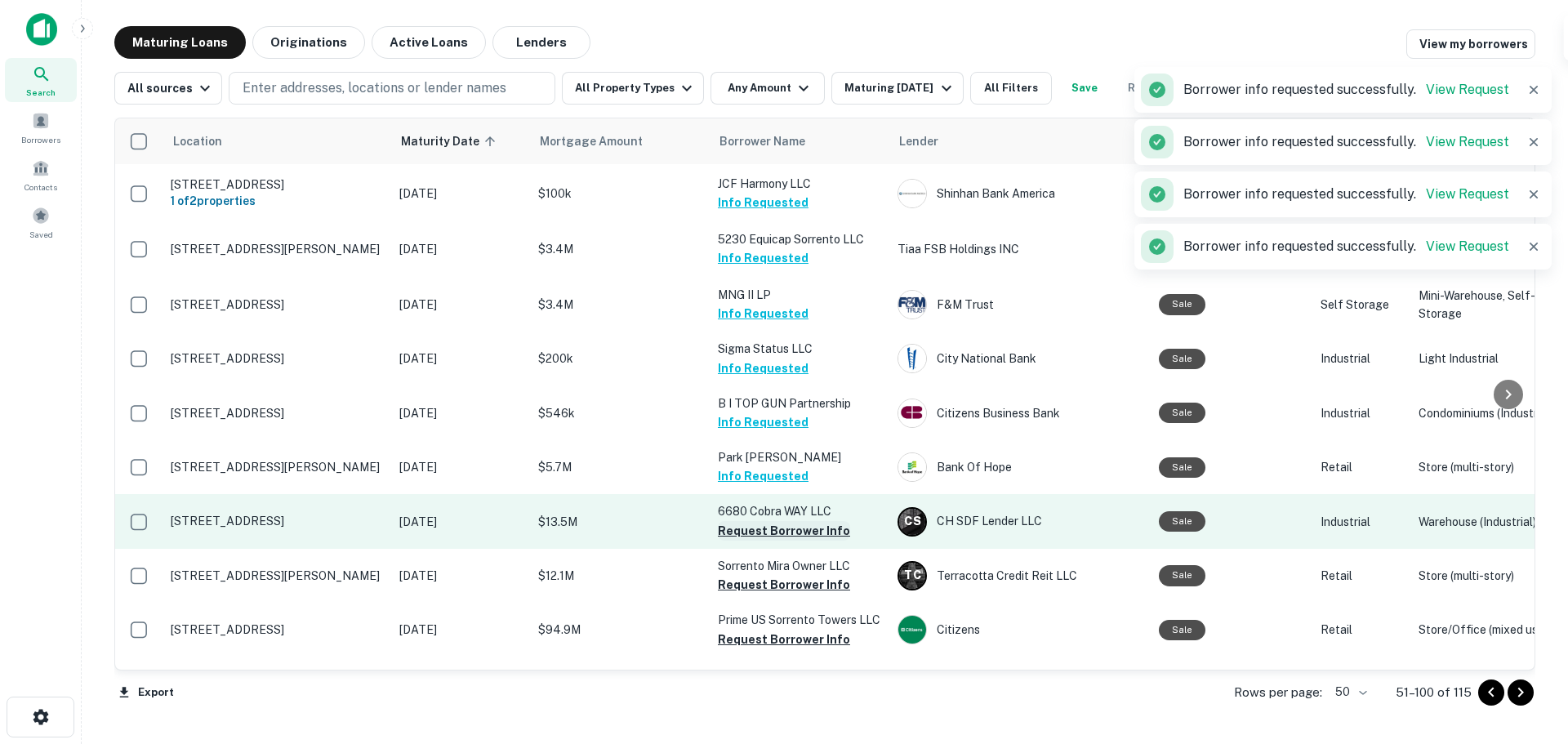
click at [789, 522] on button "Request Borrower Info" at bounding box center [784, 531] width 133 height 19
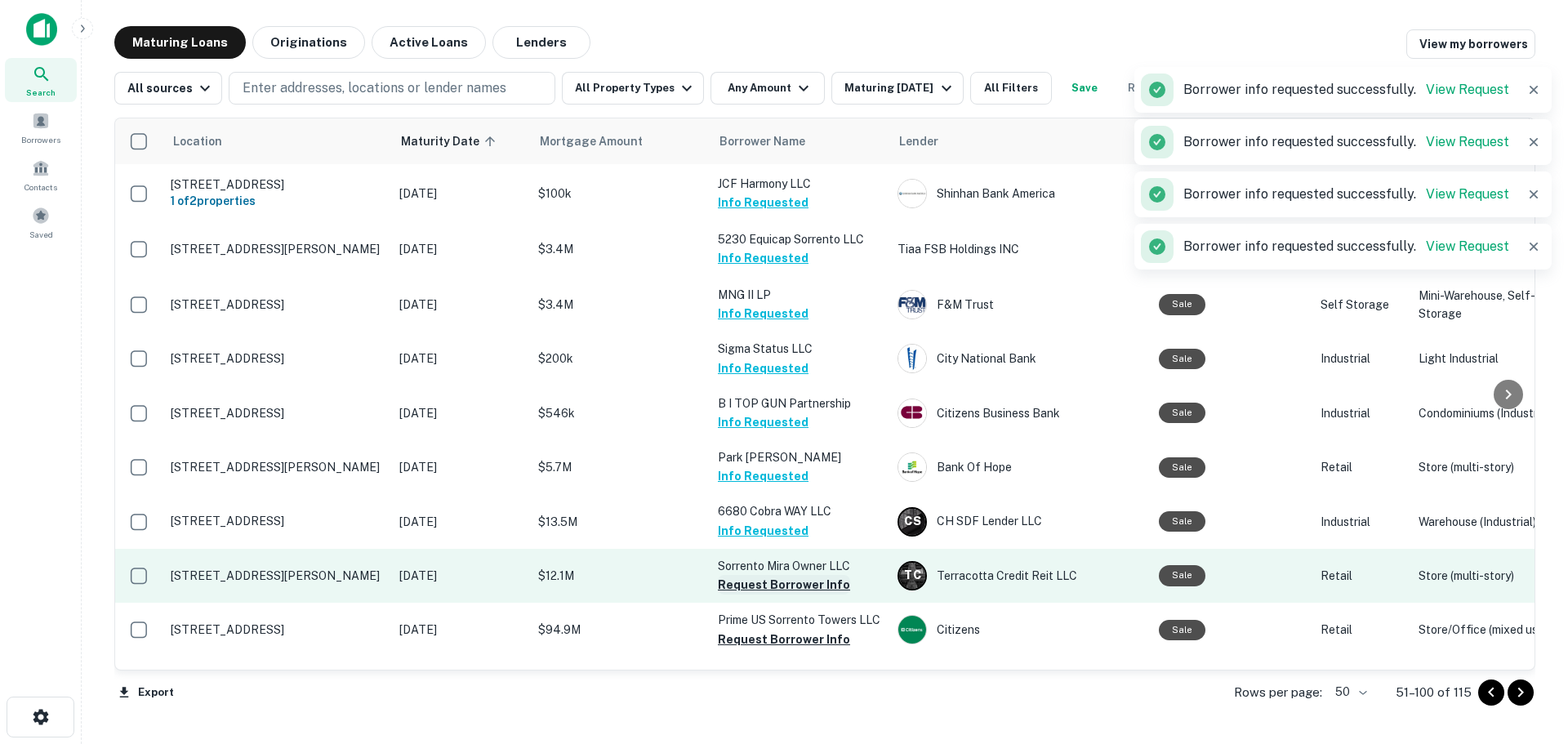
click at [796, 575] on button "Request Borrower Info" at bounding box center [784, 584] width 133 height 19
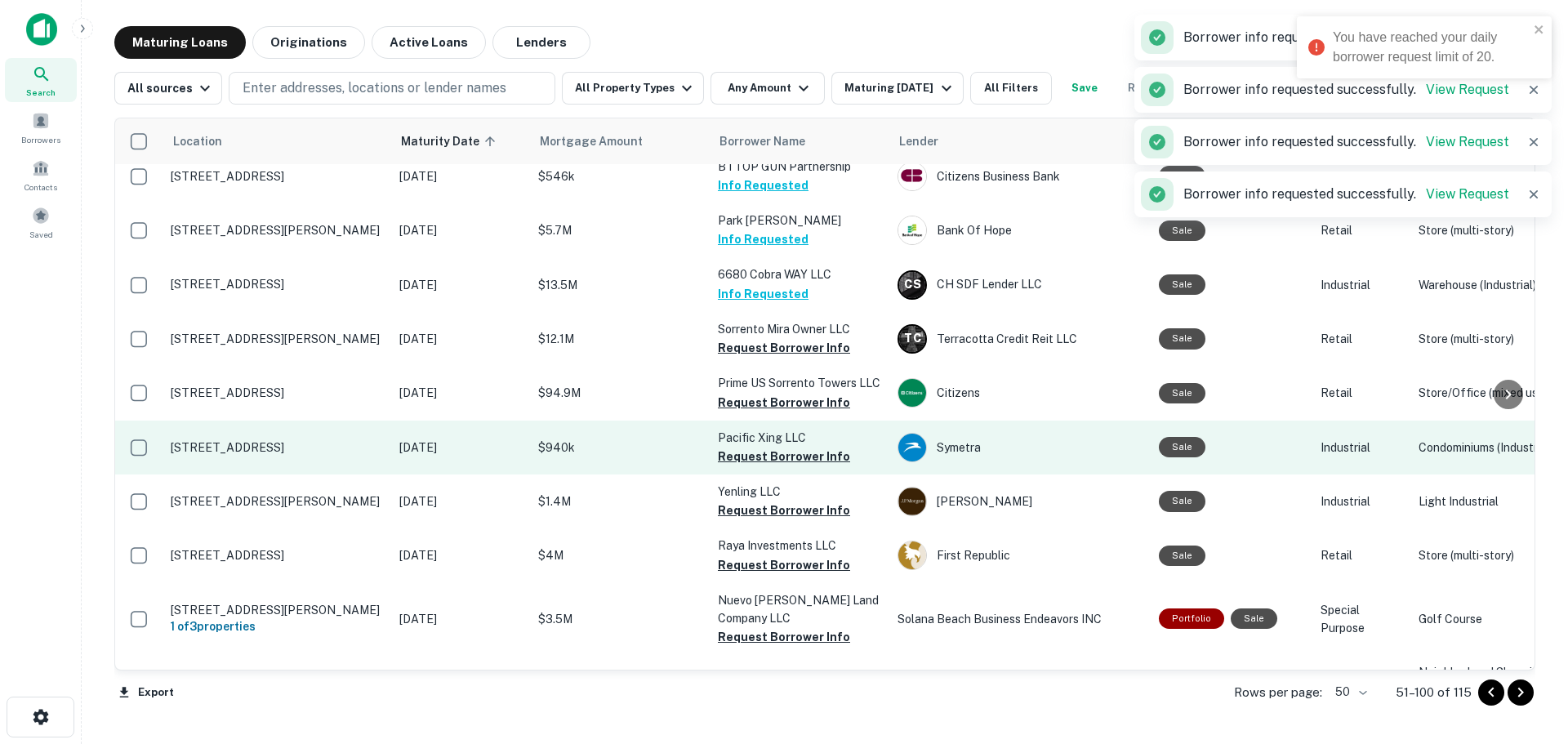
scroll to position [2206, 0]
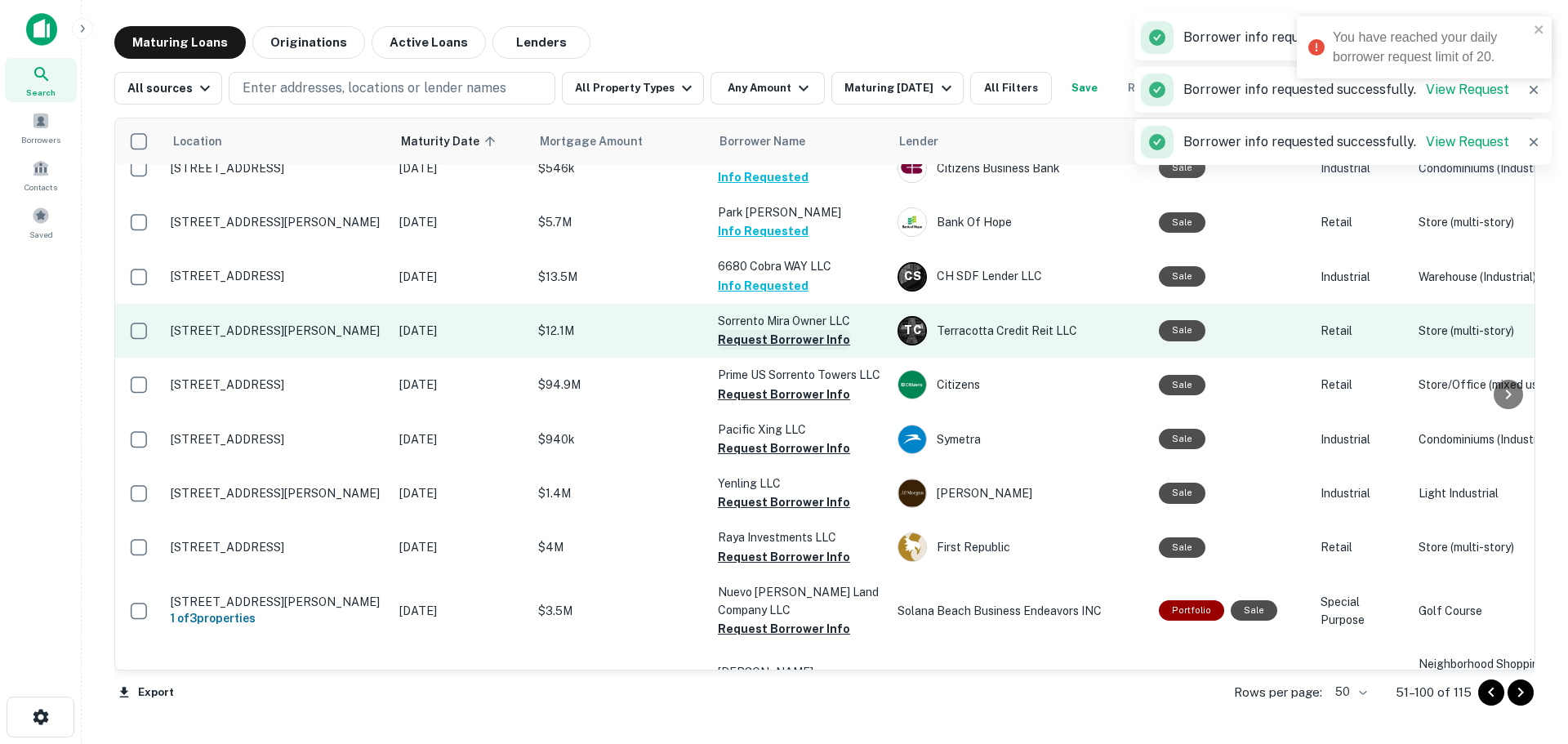
click at [788, 330] on button "Request Borrower Info" at bounding box center [784, 339] width 133 height 19
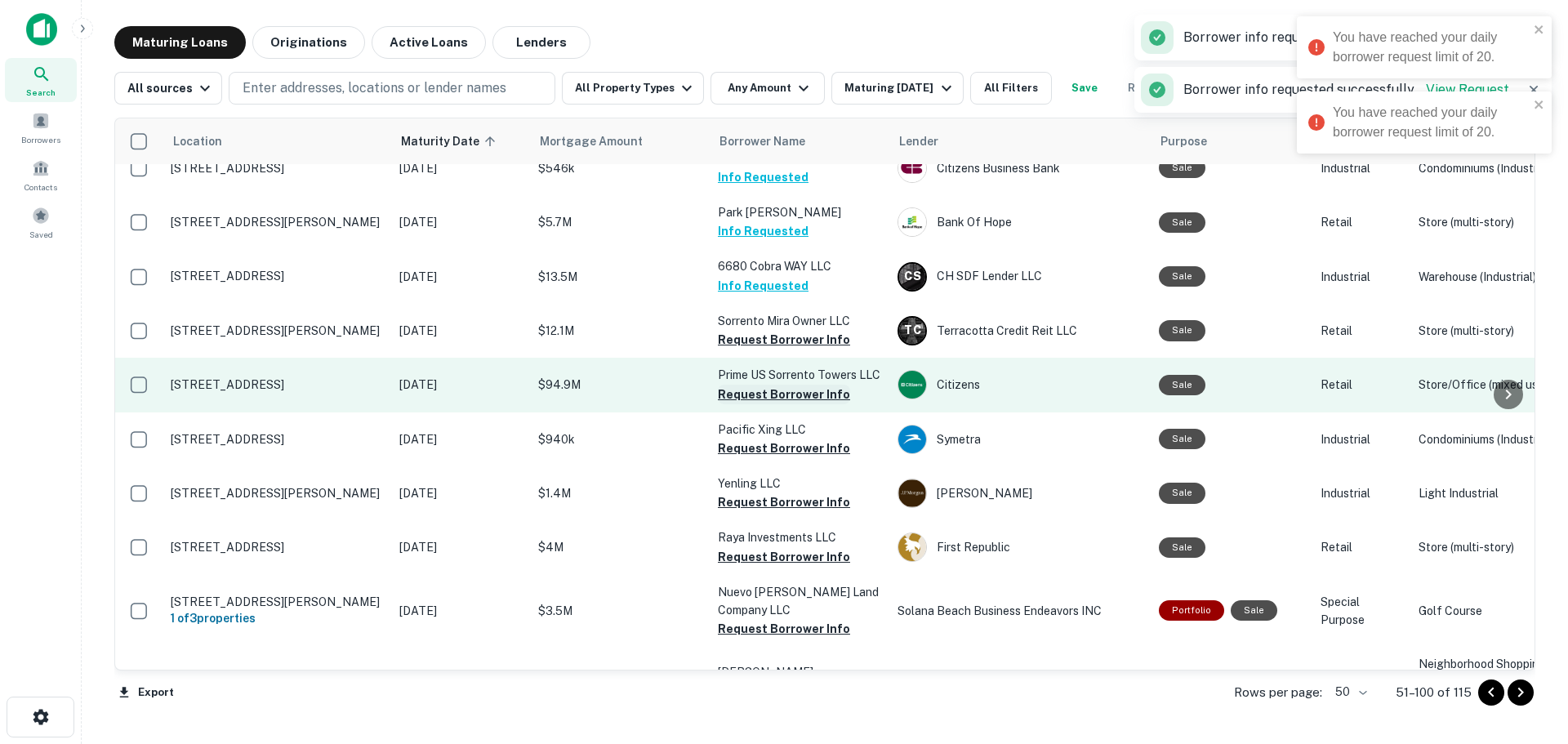
click at [781, 385] on button "Request Borrower Info" at bounding box center [784, 394] width 133 height 19
